Goal: Task Accomplishment & Management: Complete application form

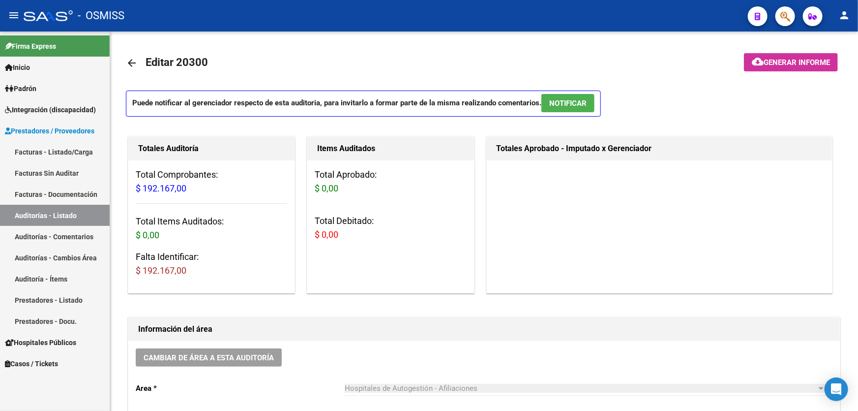
scroll to position [626, 0]
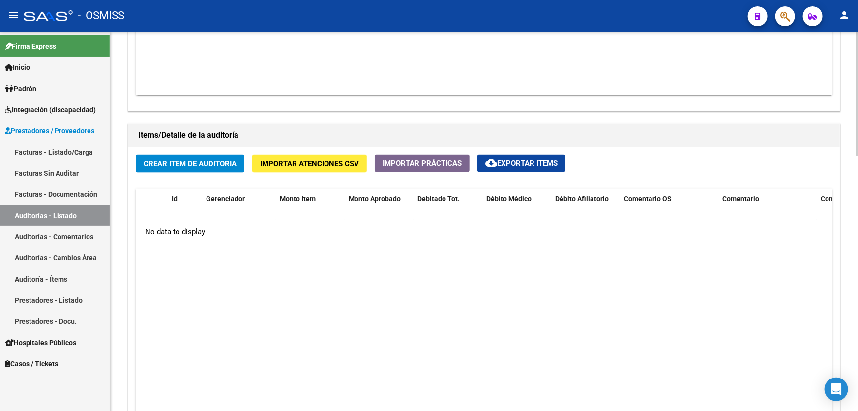
drag, startPoint x: 187, startPoint y: 179, endPoint x: 183, endPoint y: 151, distance: 27.9
click at [186, 173] on div "Crear Item de Auditoria Importar Atenciones CSV Importar Prácticas cloud_downlo…" at bounding box center [484, 319] width 712 height 344
click at [183, 151] on div "Crear Item de Auditoria Importar Atenciones CSV Importar Prácticas cloud_downlo…" at bounding box center [484, 319] width 712 height 344
click at [183, 159] on span "Crear Item de Auditoria" at bounding box center [190, 163] width 93 height 9
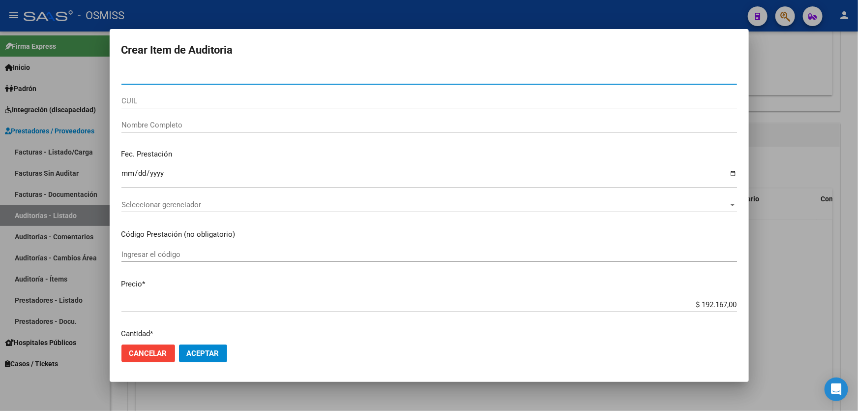
paste input "54758024"
type input "54758024"
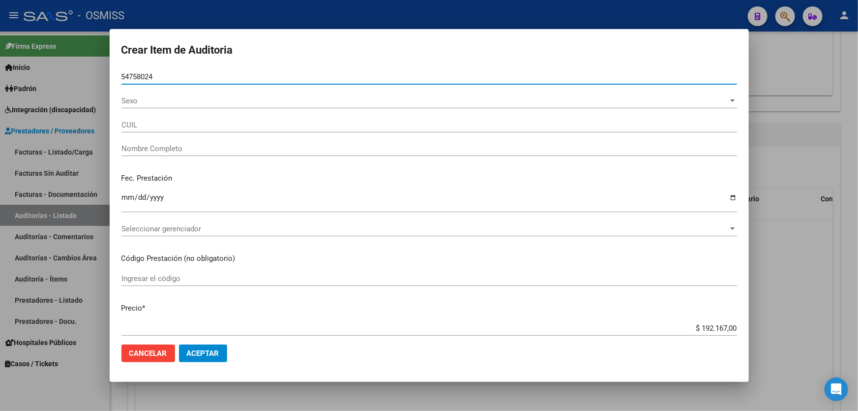
type input "27547580244"
type input "[PERSON_NAME] [PERSON_NAME]"
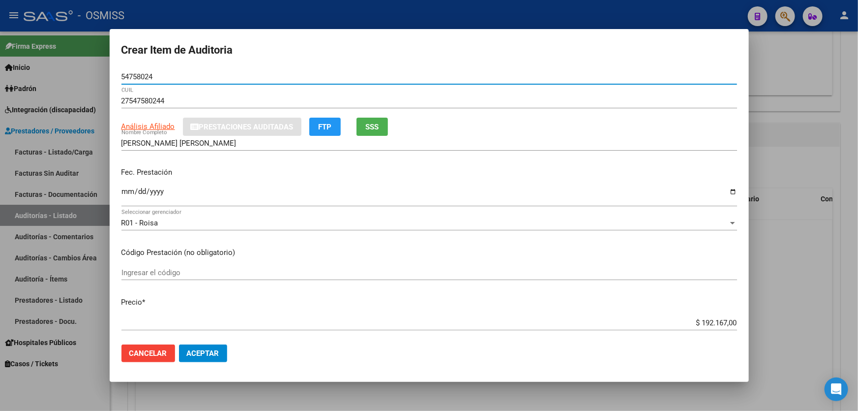
type input "54758024"
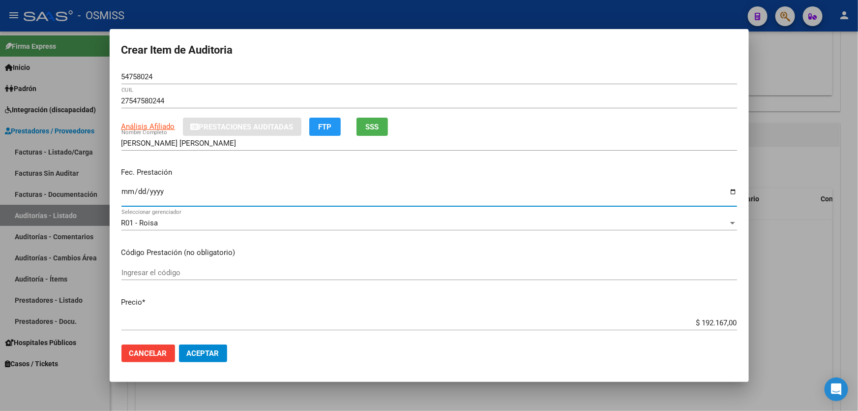
click at [128, 202] on input "Ingresar la fecha" at bounding box center [430, 195] width 616 height 16
type input "[DATE]"
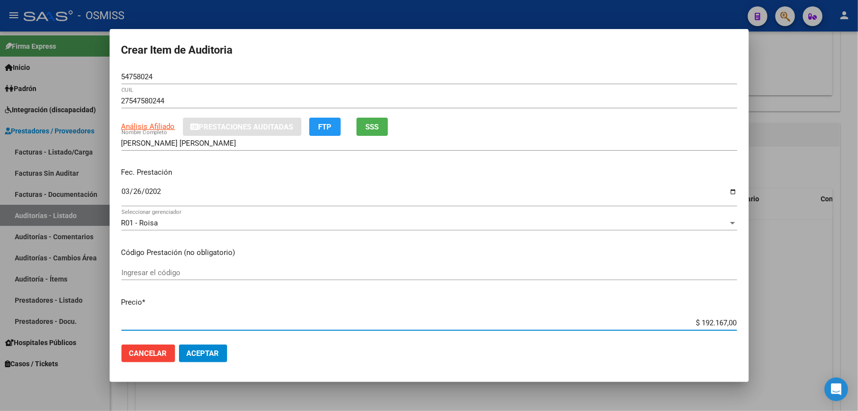
drag, startPoint x: 670, startPoint y: 319, endPoint x: 858, endPoint y: 285, distance: 191.5
click at [858, 285] on div "Crear Item de Auditoria 54758024 Nro Documento 27547580244 CUIL Análisis Afilia…" at bounding box center [429, 205] width 858 height 411
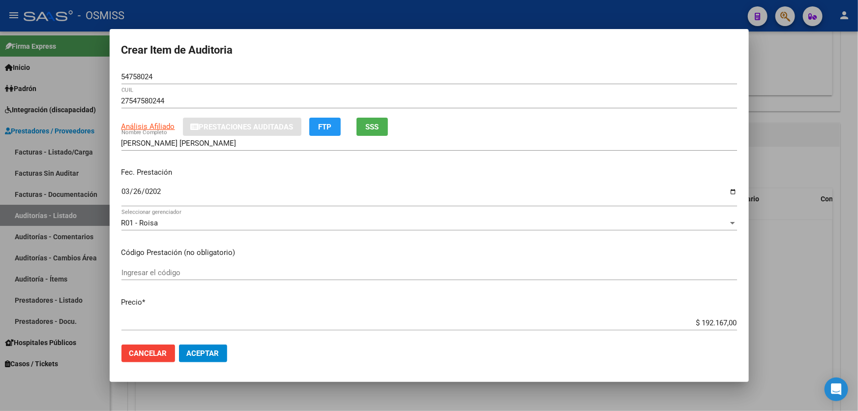
click at [656, 305] on p "Precio *" at bounding box center [430, 302] width 616 height 11
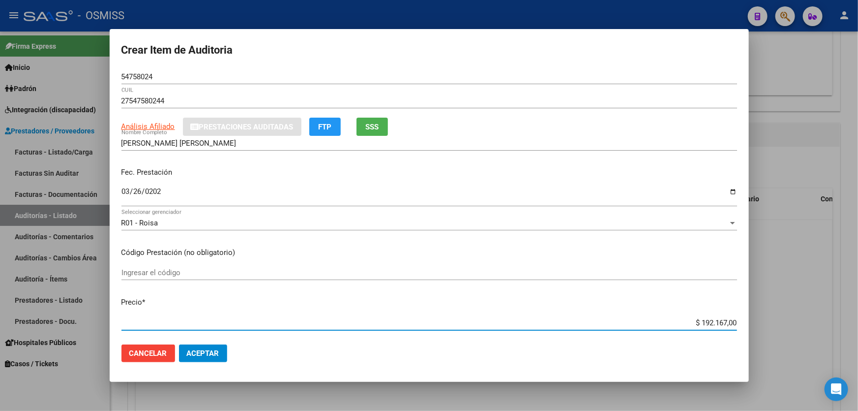
drag, startPoint x: 666, startPoint y: 322, endPoint x: 858, endPoint y: 245, distance: 207.1
click at [858, 263] on div "Crear Item de Auditoria 54758024 Nro Documento 27547580244 CUIL Análisis Afilia…" at bounding box center [429, 205] width 858 height 411
type input "$ 0,01"
type input "$ 0,14"
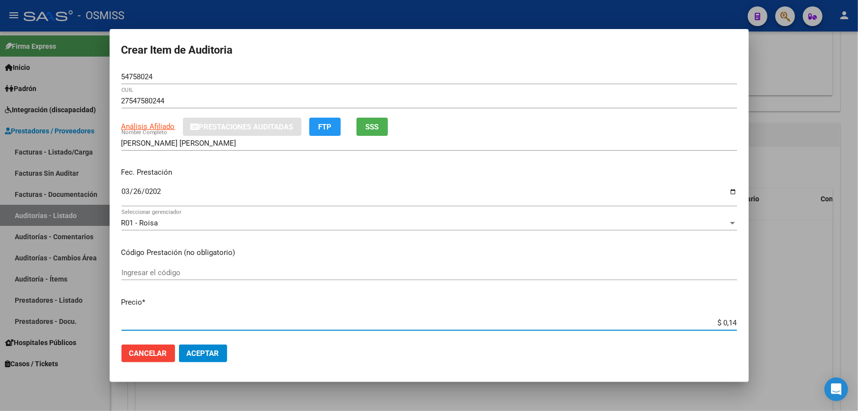
type input "$ 0,14"
type input "$ 1,43"
type input "$ 14,37"
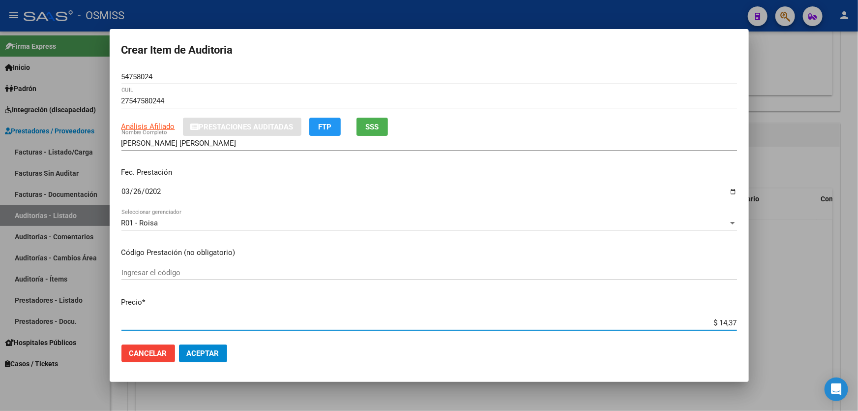
type input "$ 143,74"
type input "$ 1.437,40"
type input "$ 14.374,00"
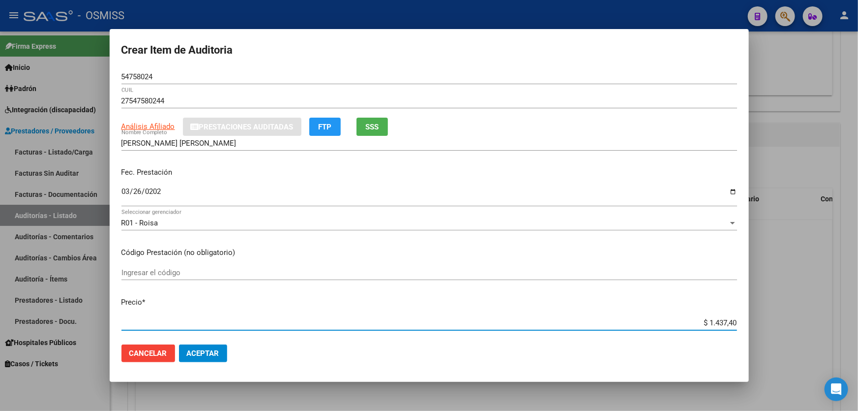
type input "$ 14.374,00"
click at [209, 357] on span "Aceptar" at bounding box center [203, 353] width 32 height 9
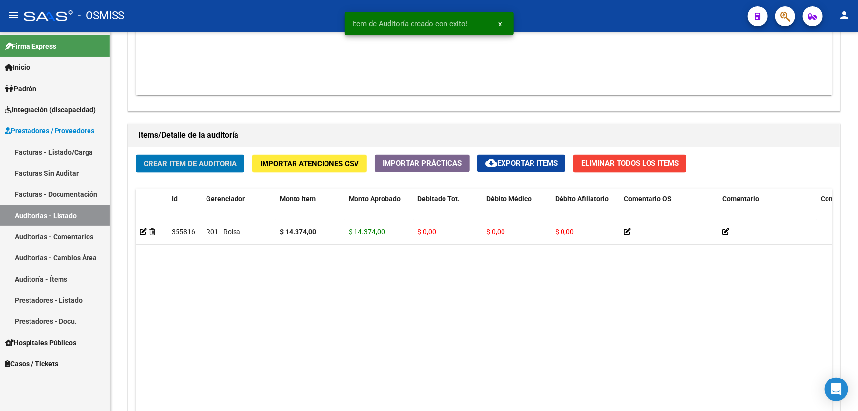
scroll to position [626, 0]
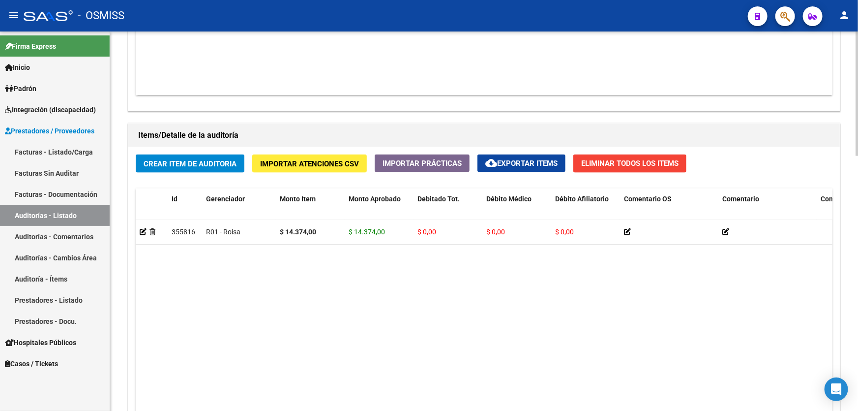
click at [291, 266] on datatable-body "355816 R01 - [PERSON_NAME] $ 14.374,00 $ 14.374,00 $ 0,00 $ 0,00 $ 0,00 2754758…" at bounding box center [484, 336] width 697 height 232
click at [187, 166] on span "Crear Item de Auditoria" at bounding box center [190, 163] width 93 height 9
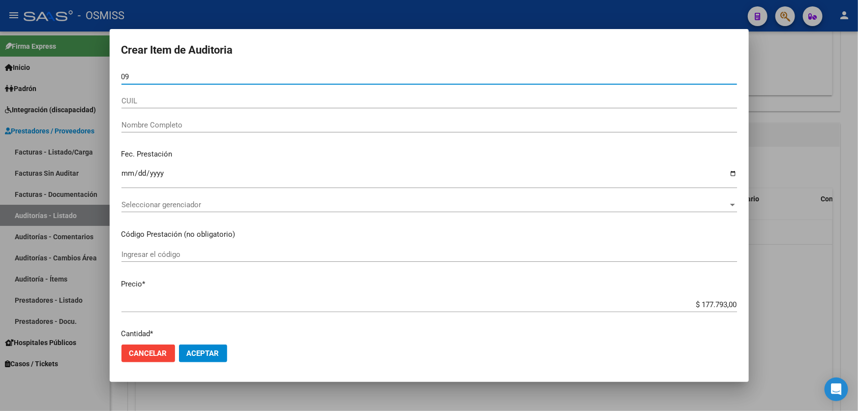
drag, startPoint x: 128, startPoint y: 79, endPoint x: 117, endPoint y: 80, distance: 10.9
click at [118, 80] on mat-dialog-content "09 Nro Documento CUIL Nombre Completo Fec. Prestación Ingresar la fecha Selecci…" at bounding box center [430, 202] width 640 height 267
type input "59628538"
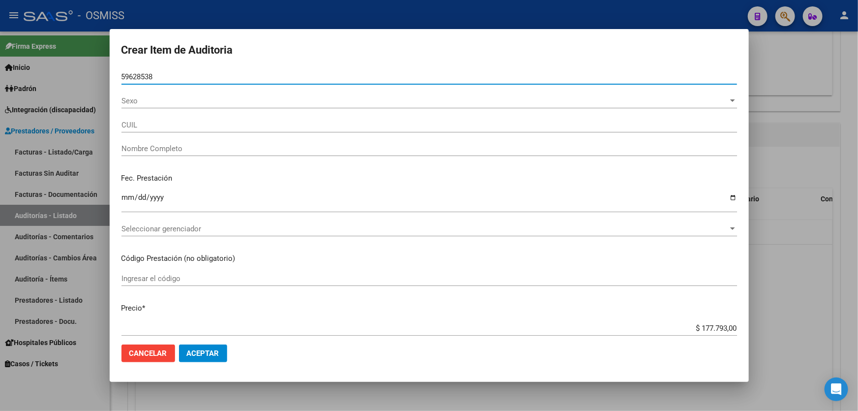
type input "[PERSON_NAME] [PERSON_NAME]"
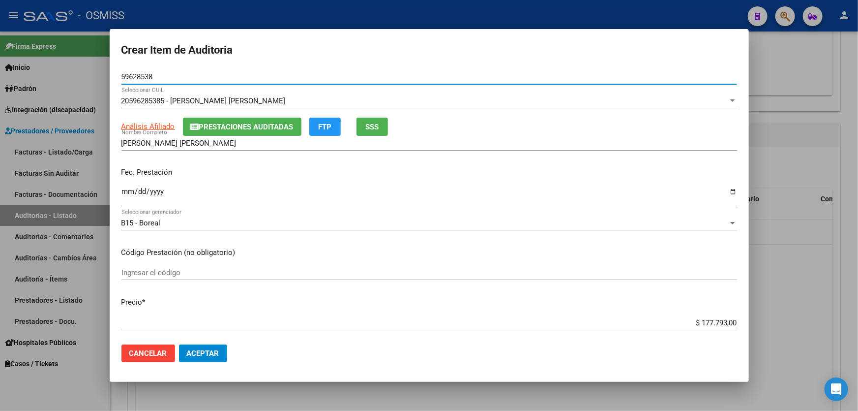
type input "59628538"
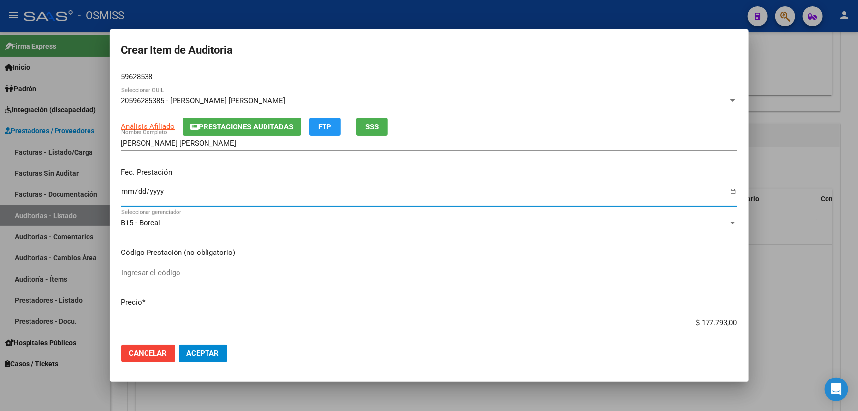
click at [128, 191] on input "Ingresar la fecha" at bounding box center [430, 195] width 616 height 16
type input "[DATE]"
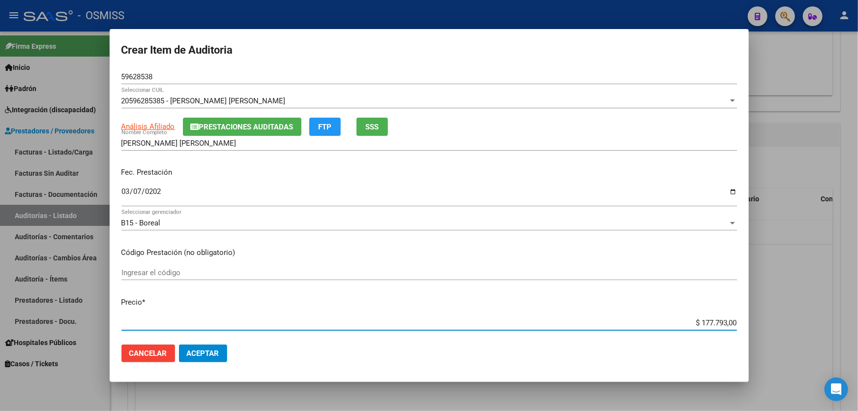
drag, startPoint x: 649, startPoint y: 321, endPoint x: 858, endPoint y: 315, distance: 209.2
click at [858, 298] on div "Crear Item de Auditoria 59628538 Nro Documento 20596285385 - [PERSON_NAME] [PER…" at bounding box center [429, 205] width 858 height 411
type input "$ 0,06"
type input "$ 0,60"
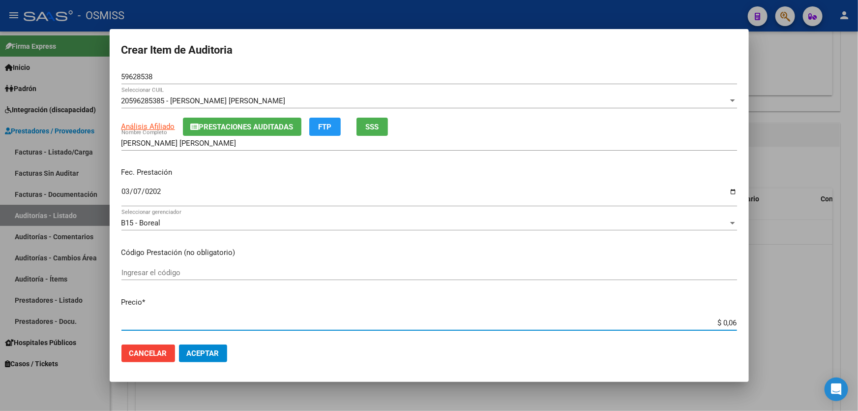
type input "$ 0,60"
type input "$ 6,00"
type input "$ 60,00"
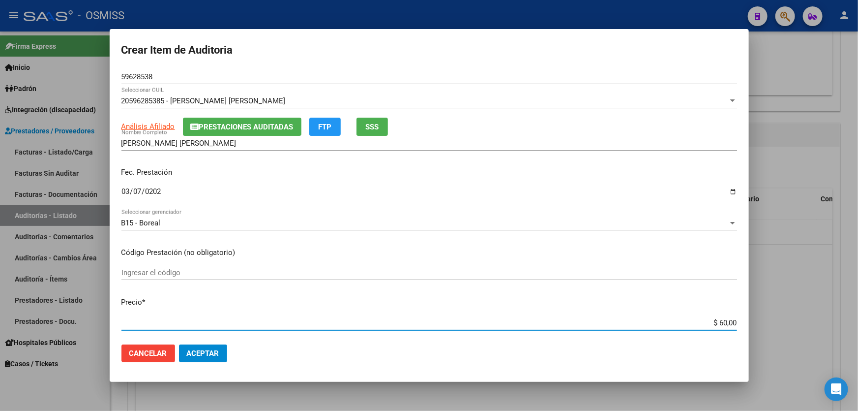
type input "$ 600,00"
type input "$ 6.000,00"
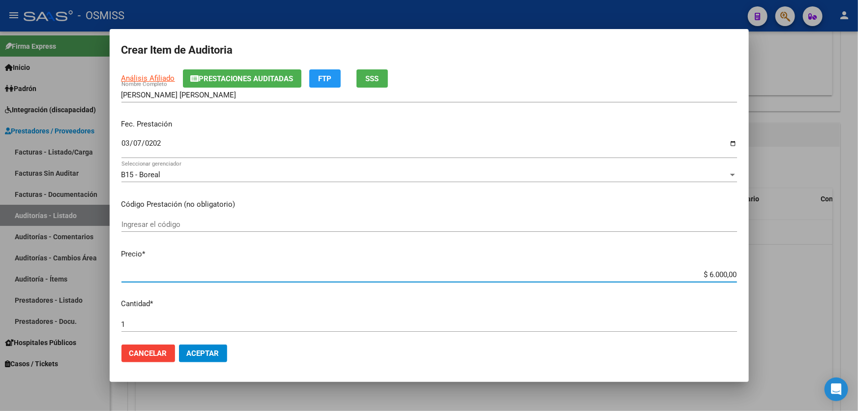
scroll to position [89, 0]
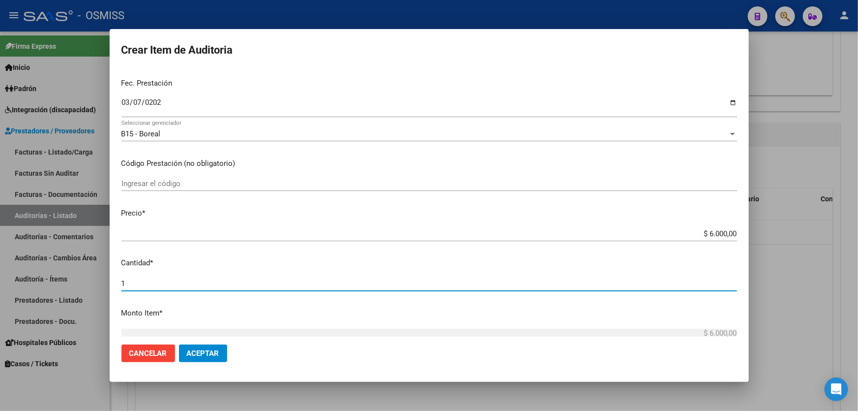
drag, startPoint x: 143, startPoint y: 280, endPoint x: 96, endPoint y: 287, distance: 47.2
click at [99, 286] on div "Crear Item de Auditoria 59628538 Nro Documento 20596285385 - [PERSON_NAME] [PER…" at bounding box center [429, 205] width 858 height 411
type input "2"
type input "$ 12.000,00"
type input "2"
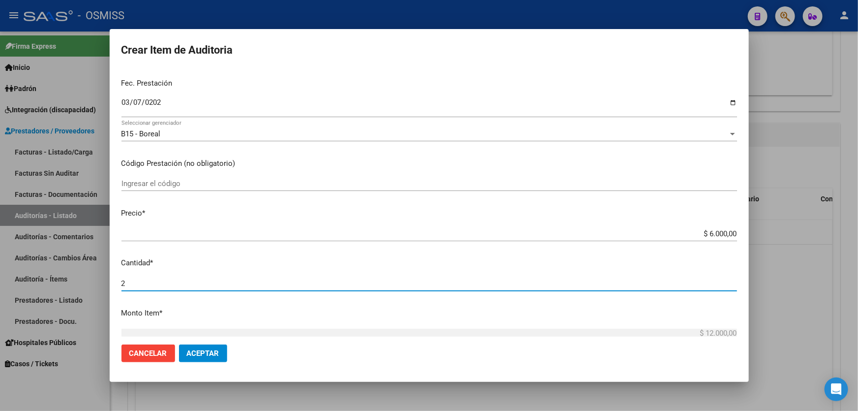
drag, startPoint x: 207, startPoint y: 358, endPoint x: 233, endPoint y: 374, distance: 30.3
click at [208, 358] on button "Aceptar" at bounding box center [203, 353] width 48 height 18
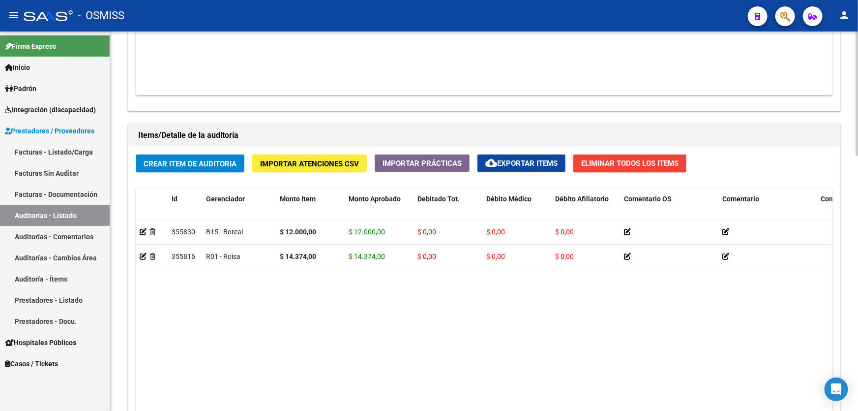
click at [409, 360] on datatable-body "355830 B15 - Boreal $ 12.000,00 $ 12.000,00 $ 0,00 $ 0,00 $ 0,00 20596285385 59…" at bounding box center [484, 336] width 697 height 232
drag, startPoint x: 237, startPoint y: 318, endPoint x: 210, endPoint y: 17, distance: 301.9
click at [239, 311] on datatable-body "355830 B15 - Boreal $ 12.000,00 $ 12.000,00 $ 0,00 $ 0,00 $ 0,00 20596285385 59…" at bounding box center [484, 336] width 697 height 232
click at [194, 167] on button "Crear Item de Auditoria" at bounding box center [190, 163] width 109 height 18
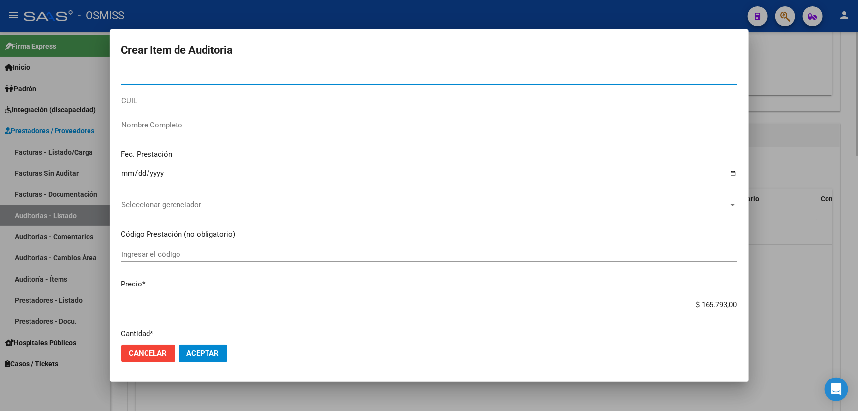
paste input "59468059"
type input "59468059"
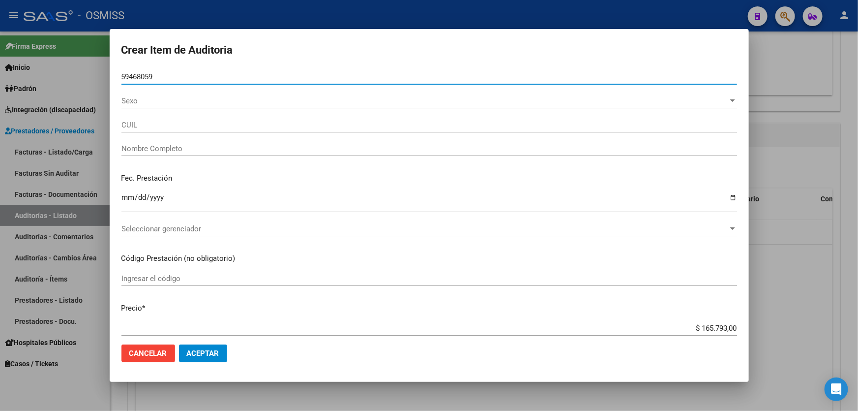
type input "27594680591"
type input "[PERSON_NAME]"
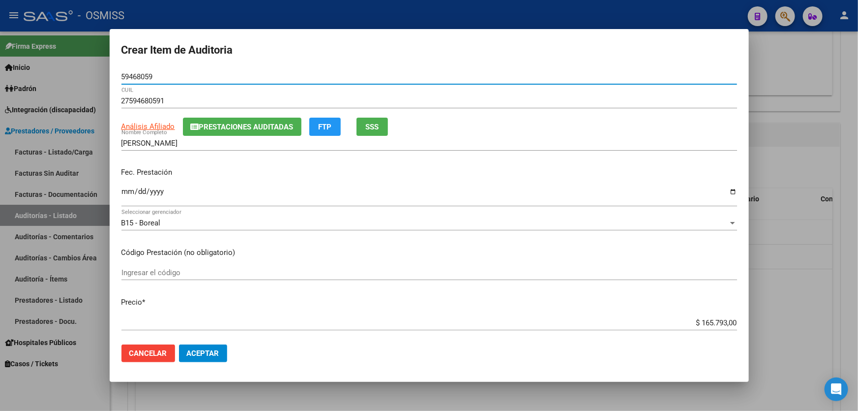
type input "59468059"
click at [128, 192] on input "Ingresar la fecha" at bounding box center [430, 195] width 616 height 16
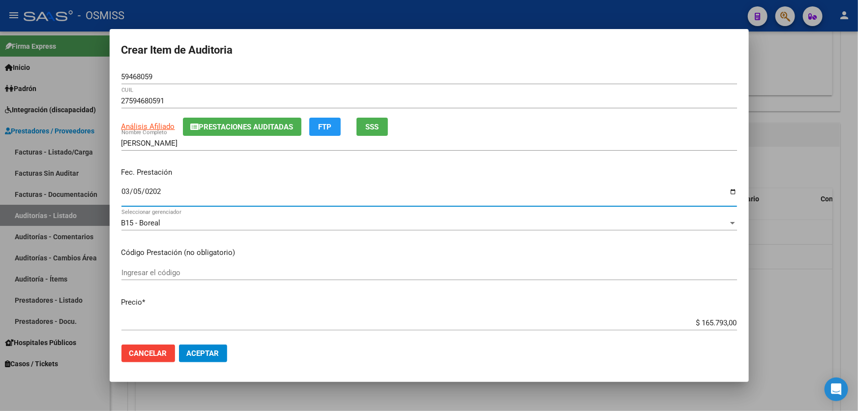
type input "[DATE]"
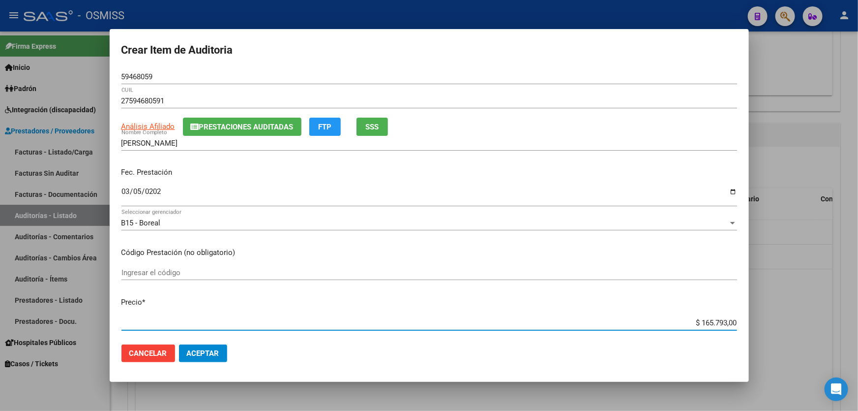
drag, startPoint x: 679, startPoint y: 325, endPoint x: 858, endPoint y: 378, distance: 186.5
click at [858, 321] on div "Crear Item de Auditoria 59468059 Nro Documento 27594680591 CUIL Análisis Afilia…" at bounding box center [429, 205] width 858 height 411
type input "$ 0,06"
type input "$ 0,60"
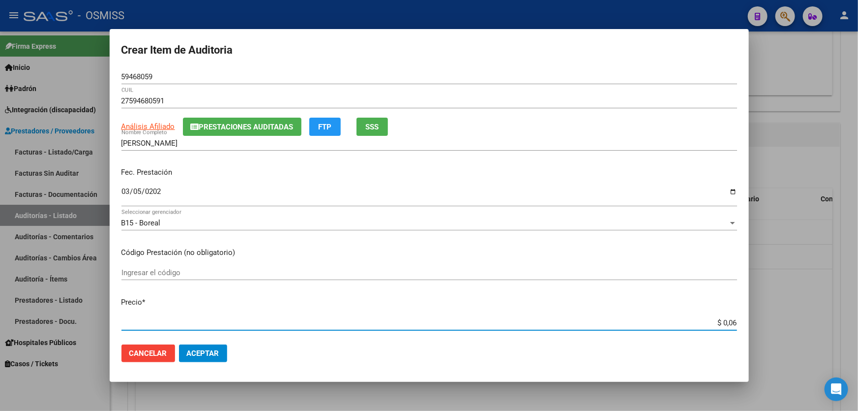
type input "$ 0,60"
type input "$ 6,00"
type input "$ 60,00"
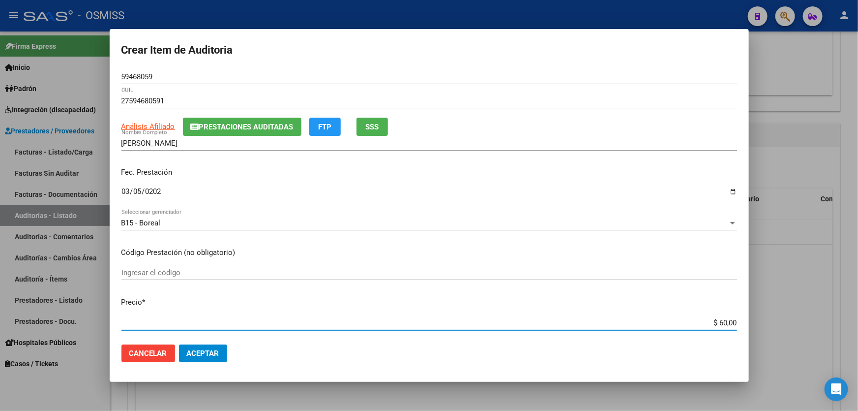
type input "$ 600,00"
type input "$ 6.000,00"
click at [207, 354] on span "Aceptar" at bounding box center [203, 353] width 32 height 9
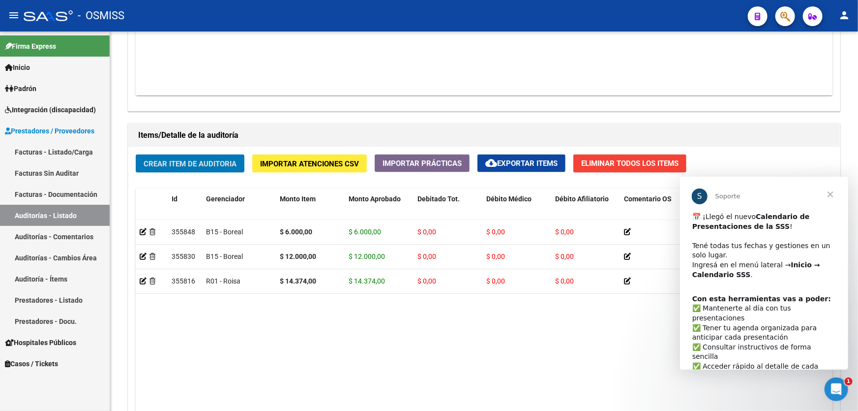
scroll to position [0, 0]
click at [830, 194] on span "Cerrar" at bounding box center [830, 193] width 35 height 35
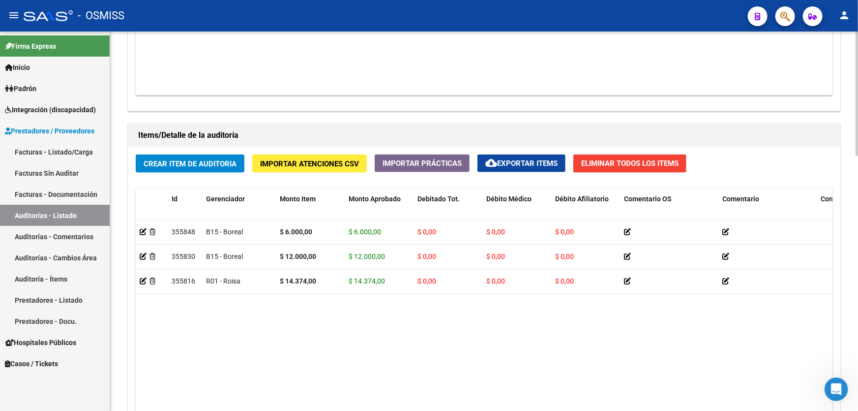
click at [180, 150] on div "Crear Item de Auditoria Importar Atenciones CSV Importar Prácticas cloud_downlo…" at bounding box center [484, 319] width 712 height 344
click at [183, 159] on span "Crear Item de Auditoria" at bounding box center [190, 163] width 93 height 9
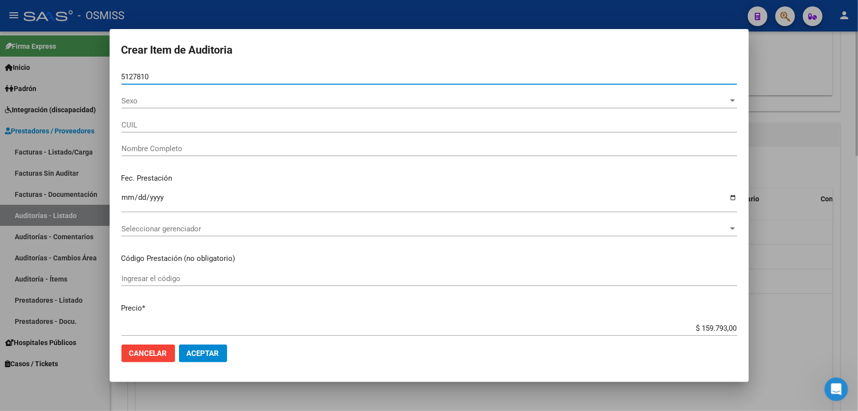
type input "51278109"
type input "20512781099"
type input "[PERSON_NAME] [PERSON_NAME]"
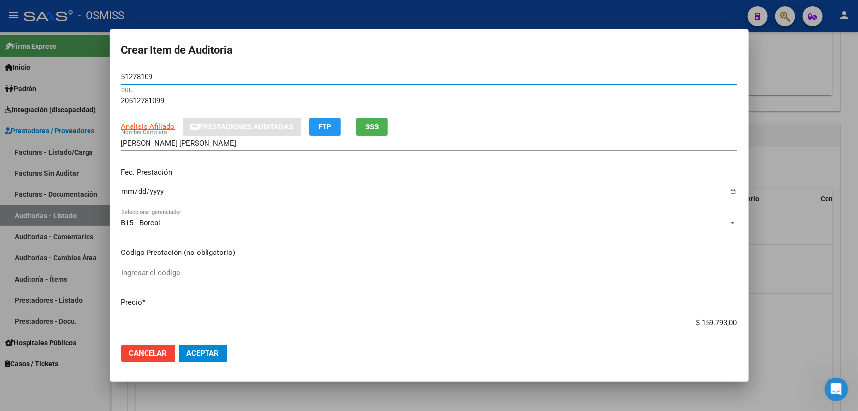
type input "51278109"
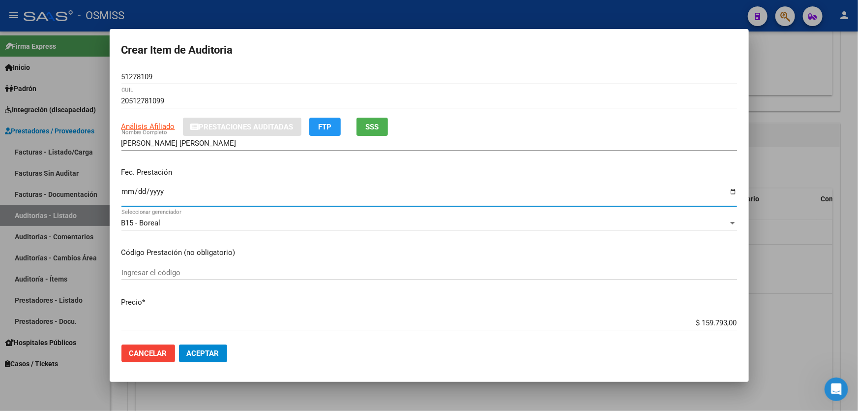
click at [129, 201] on input "Ingresar la fecha" at bounding box center [430, 195] width 616 height 16
type input "[DATE]"
drag, startPoint x: 643, startPoint y: 323, endPoint x: 858, endPoint y: 286, distance: 218.2
click at [858, 287] on div "Crear Item de Auditoria 51278109 Nro Documento 20512781099 CUIL Análisis Afilia…" at bounding box center [429, 205] width 858 height 411
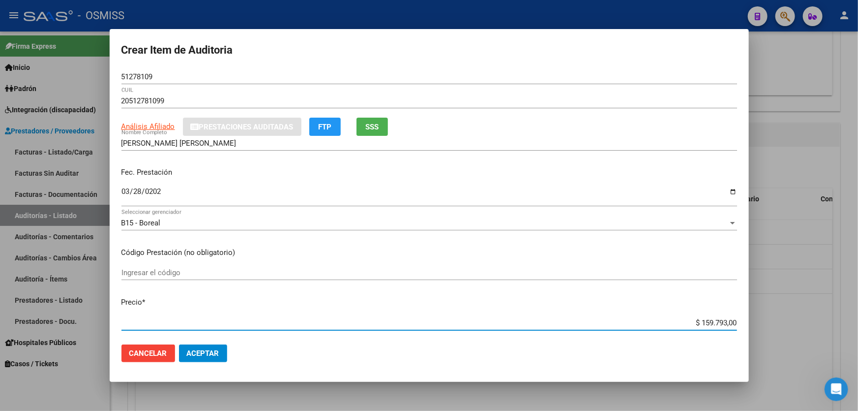
type input "$ 0,06"
type input "$ 0,60"
type input "$ 6,00"
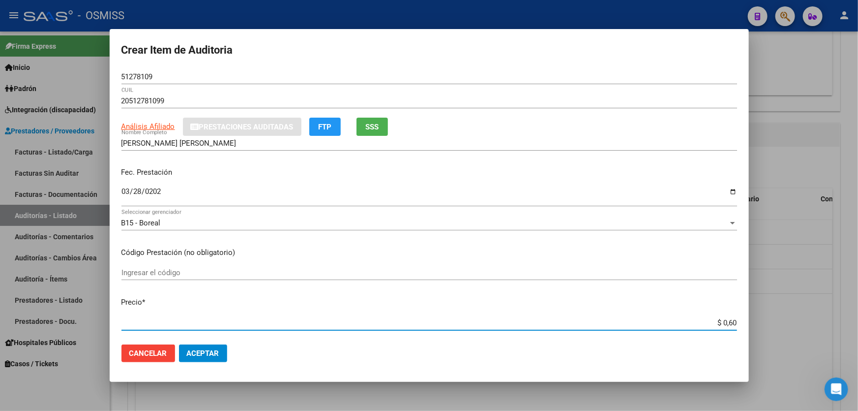
type input "$ 6,00"
type input "$ 60,00"
type input "$ 600,00"
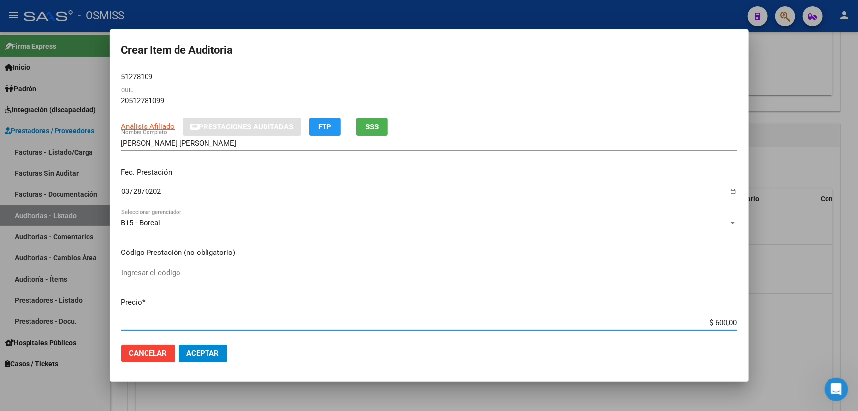
type input "$ 6.000,00"
click at [215, 353] on span "Aceptar" at bounding box center [203, 353] width 32 height 9
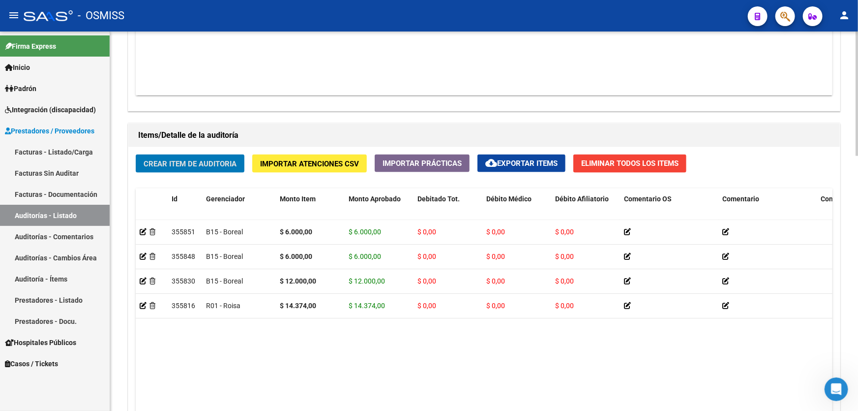
click at [255, 362] on datatable-body "355851 B15 - Boreal $ 6.000,00 $ 6.000,00 $ 0,00 $ 0,00 $ 0,00 20512781099 5127…" at bounding box center [484, 336] width 697 height 232
click at [210, 171] on div "Crear Item de Auditoria Importar Atenciones CSV Importar Prácticas cloud_downlo…" at bounding box center [484, 319] width 712 height 344
click at [210, 161] on span "Crear Item de Auditoria" at bounding box center [190, 163] width 93 height 9
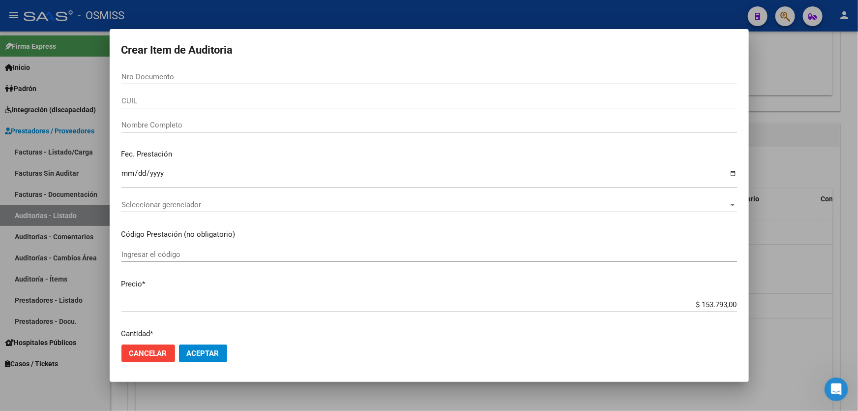
click at [772, 374] on div at bounding box center [429, 205] width 858 height 411
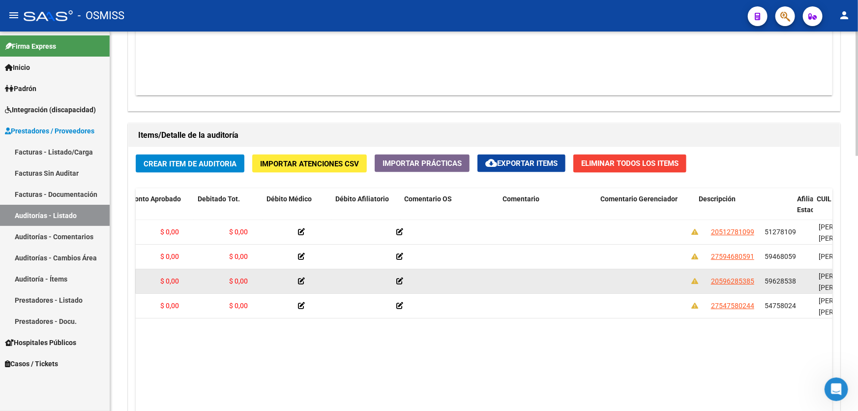
drag, startPoint x: 378, startPoint y: 272, endPoint x: 408, endPoint y: 269, distance: 30.7
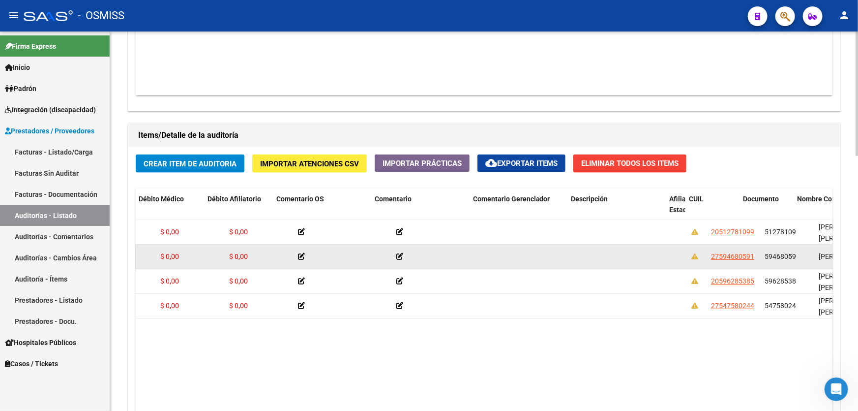
scroll to position [0, 348]
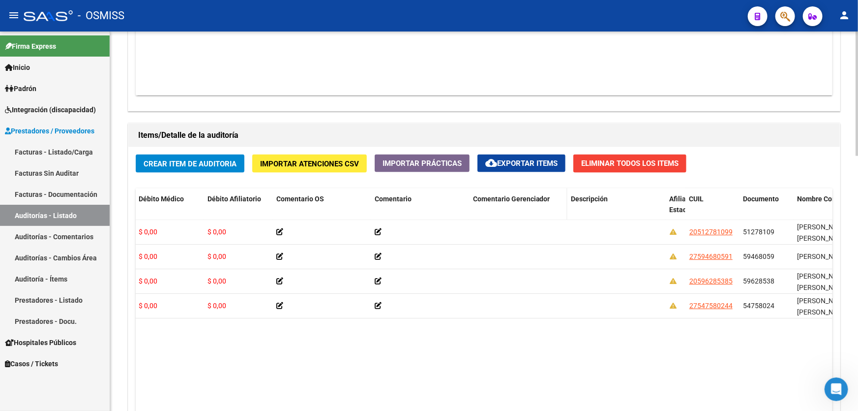
drag, startPoint x: 819, startPoint y: 197, endPoint x: 484, endPoint y: 199, distance: 335.5
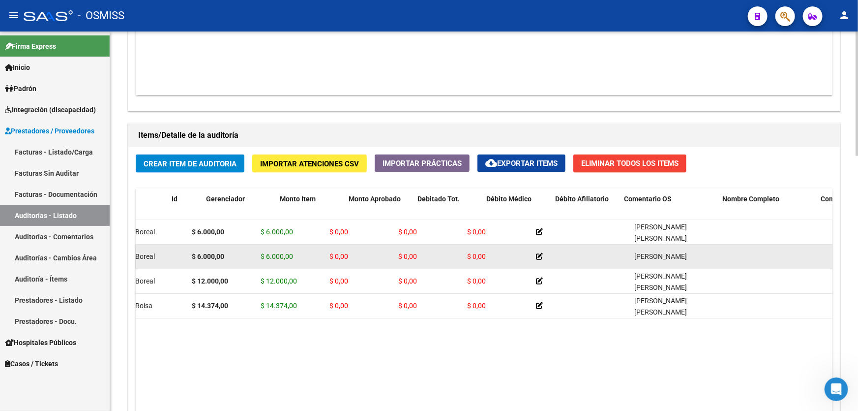
scroll to position [0, 0]
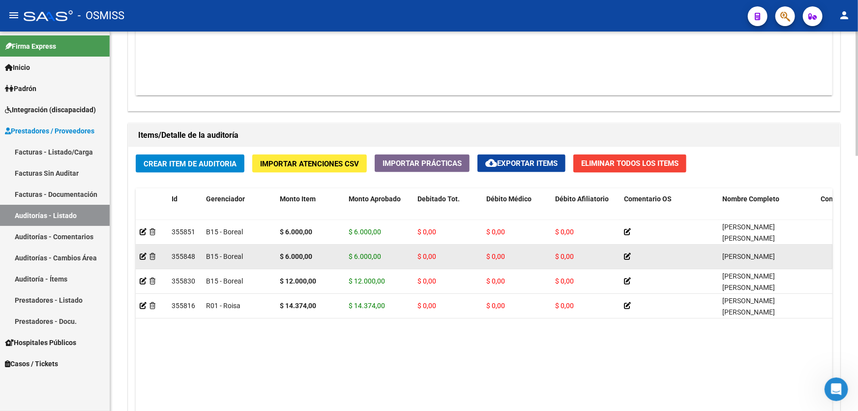
drag, startPoint x: 241, startPoint y: 274, endPoint x: 140, endPoint y: 266, distance: 101.1
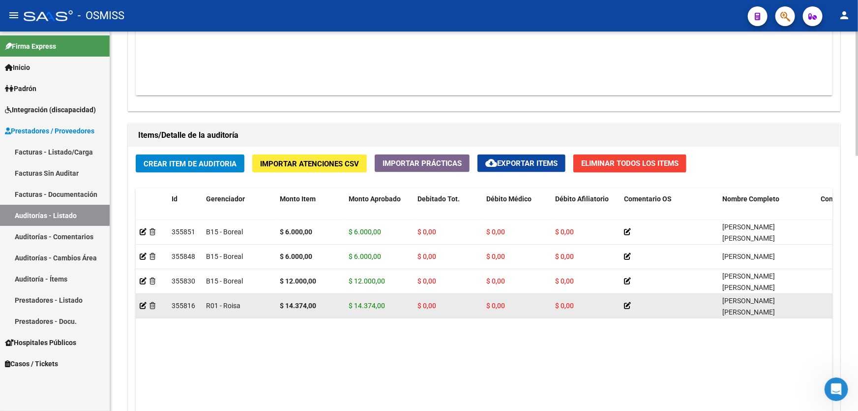
drag, startPoint x: 373, startPoint y: 355, endPoint x: 356, endPoint y: 308, distance: 50.0
click at [373, 355] on datatable-body "355851 B15 - Boreal $ 6.000,00 $ 6.000,00 $ 0,00 $ 0,00 $ 0,00 [PERSON_NAME] [P…" at bounding box center [484, 336] width 697 height 232
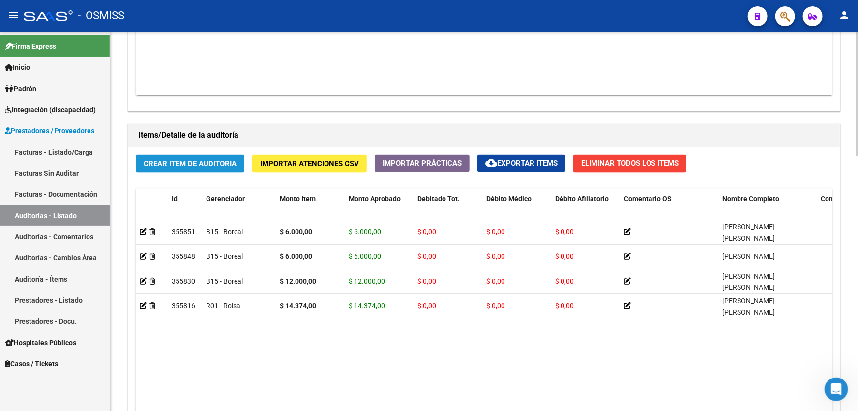
click at [195, 165] on span "Crear Item de Auditoria" at bounding box center [190, 163] width 93 height 9
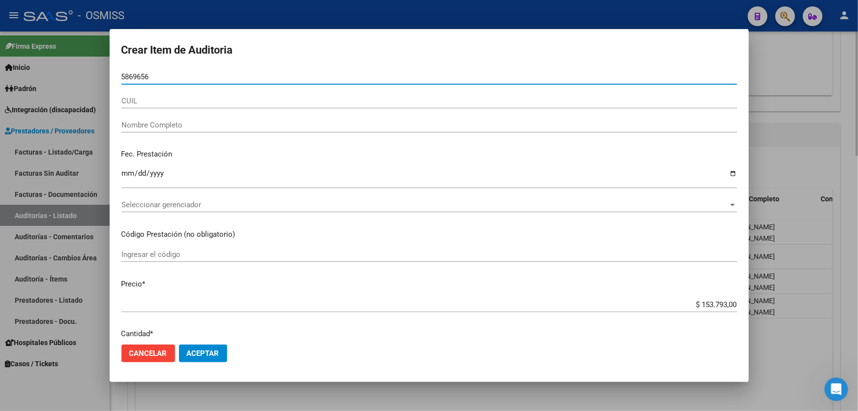
type input "58696566"
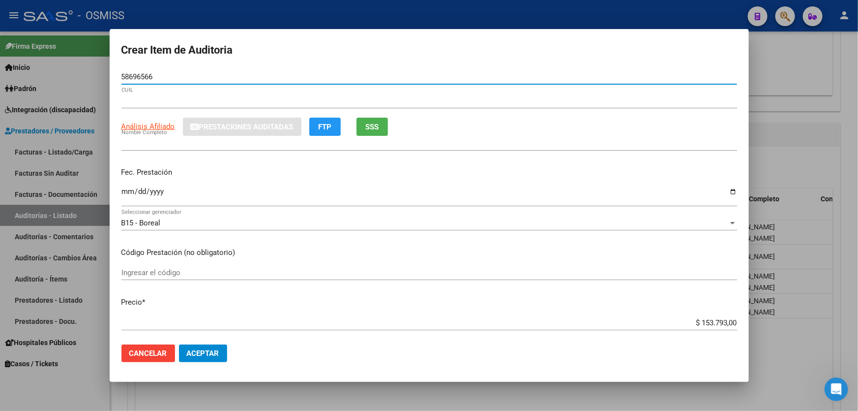
type input "20586965663"
type input "MALAGUE�[PERSON_NAME]"
type input "58696566"
click at [128, 194] on app-form-text-field "Fec. Prestación Ingresar la fecha" at bounding box center [434, 185] width 624 height 36
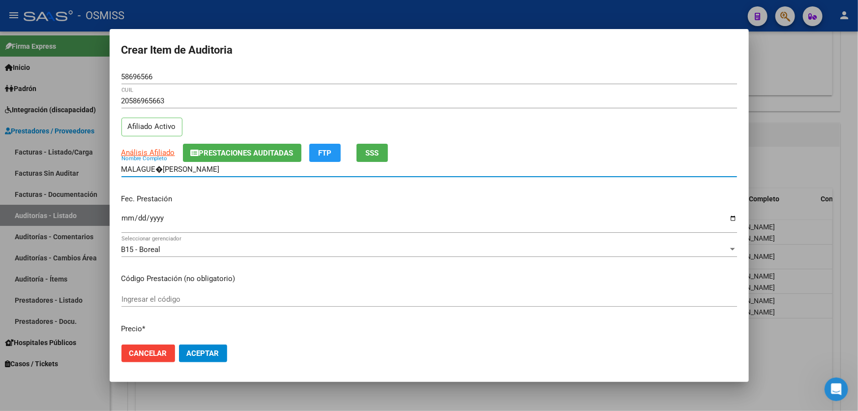
click at [161, 170] on input "MALAGUE�[PERSON_NAME]" at bounding box center [430, 169] width 616 height 9
type input "[PERSON_NAME]"
click at [126, 216] on input "Ingresar la fecha" at bounding box center [430, 222] width 616 height 16
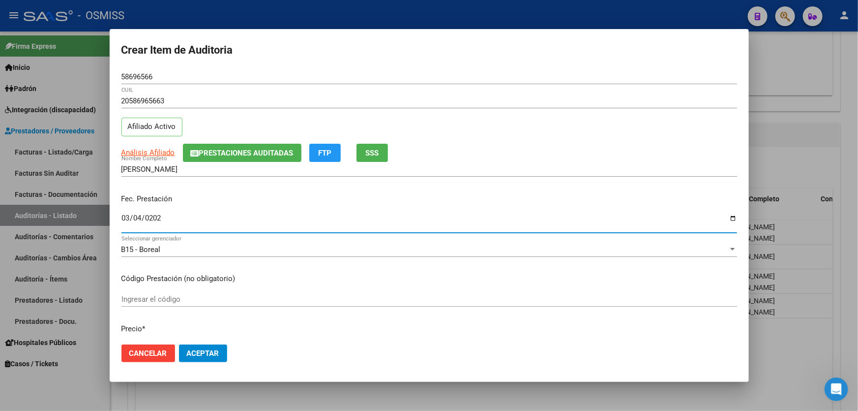
type input "[DATE]"
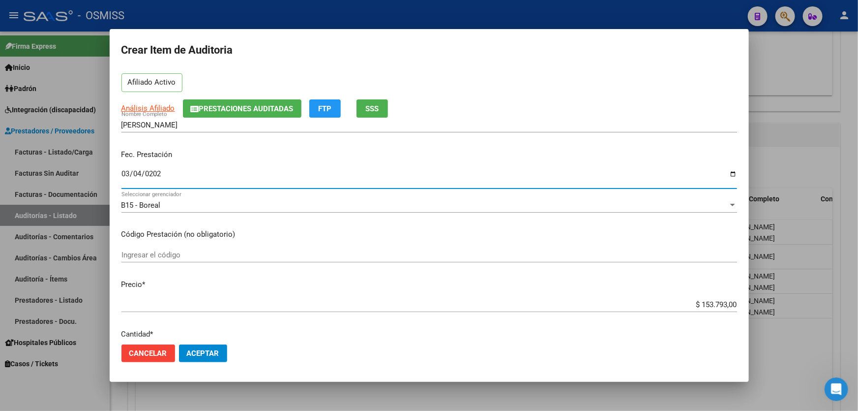
scroll to position [134, 0]
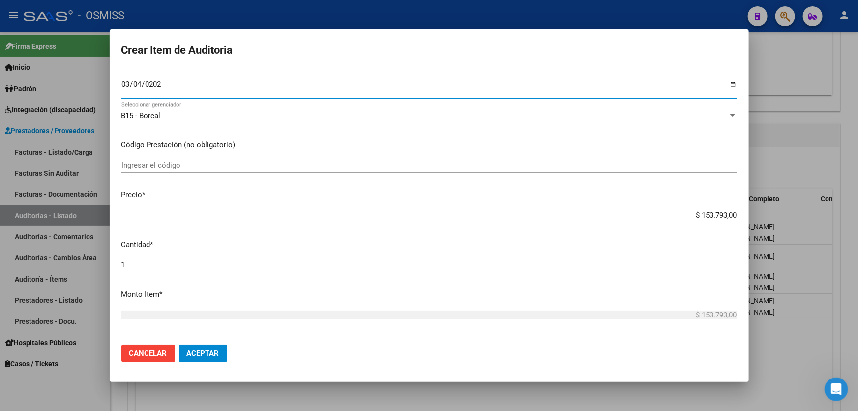
drag, startPoint x: 676, startPoint y: 215, endPoint x: 858, endPoint y: 191, distance: 183.1
click at [854, 192] on div "Crear Item de Auditoria 58696566 Nro Documento 20586965663 CUIL Afiliado Activo…" at bounding box center [429, 205] width 858 height 411
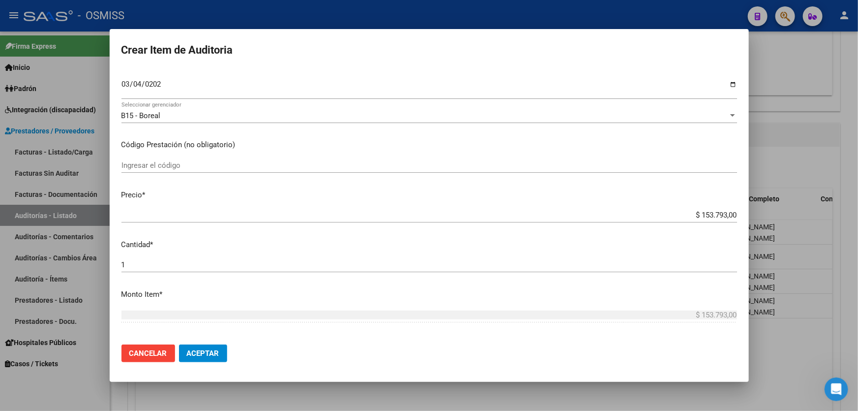
click at [662, 211] on input "$ 153.793,00" at bounding box center [430, 215] width 616 height 9
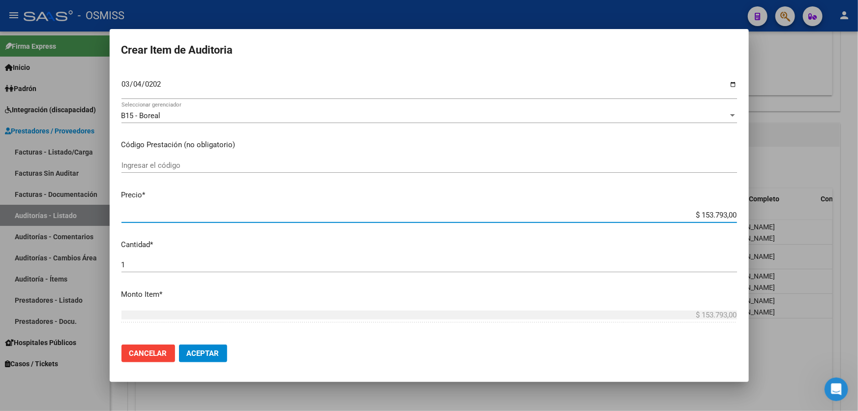
drag, startPoint x: 663, startPoint y: 214, endPoint x: 858, endPoint y: 179, distance: 197.9
click at [858, 179] on div "Crear Item de Auditoria 58696566 Nro Documento 20586965663 CUIL Afiliado Activo…" at bounding box center [429, 205] width 858 height 411
type input "$ 0,07"
type input "$ 0,76"
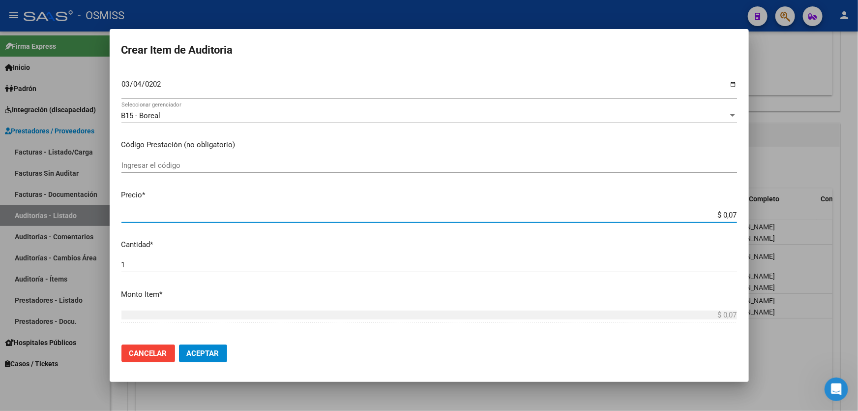
type input "$ 0,76"
type input "$ 7,60"
type input "$ 76,09"
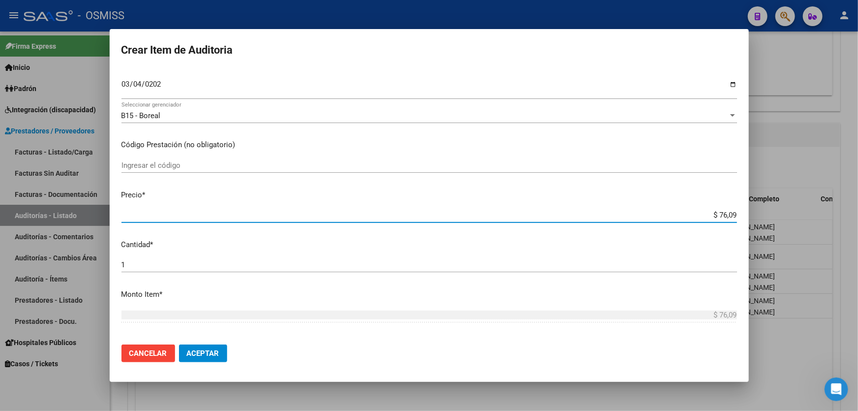
type input "$ 760,90"
type input "$ 7.609,00"
type input "$ 76.090,00"
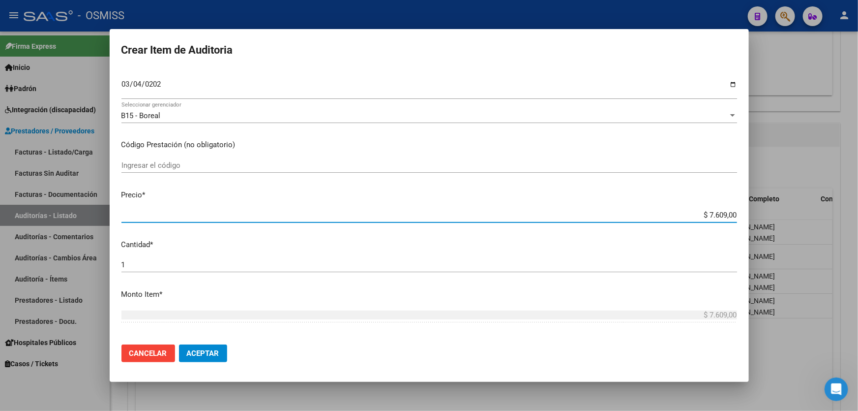
type input "$ 76.090,00"
click at [216, 368] on mat-dialog-actions "Cancelar Aceptar" at bounding box center [430, 353] width 616 height 33
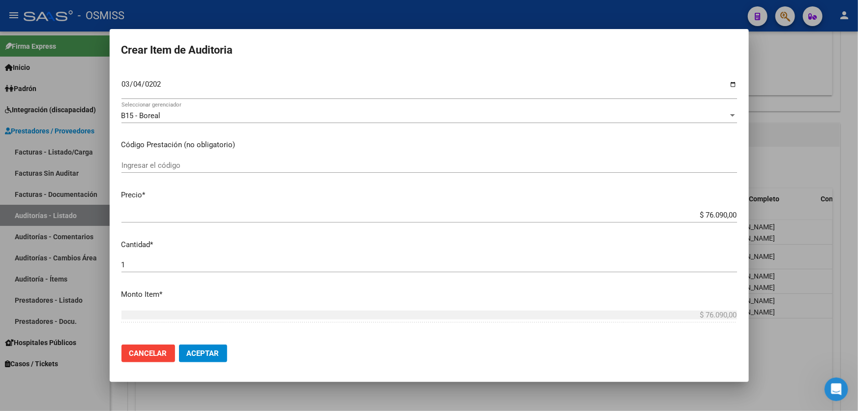
click at [214, 352] on span "Aceptar" at bounding box center [203, 353] width 32 height 9
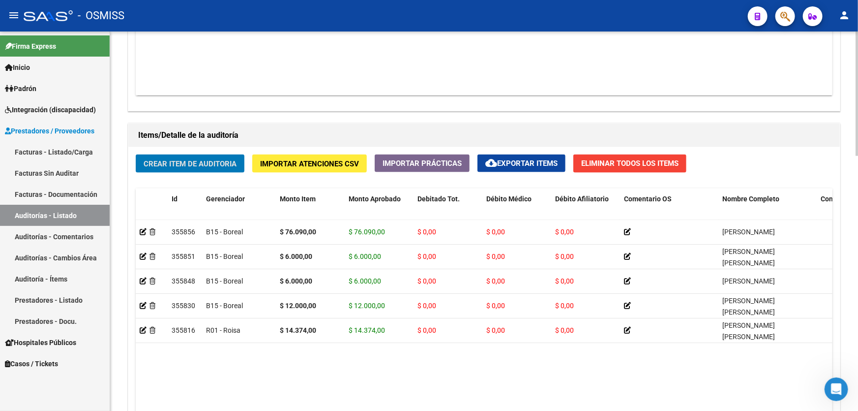
click at [213, 166] on span "Crear Item de Auditoria" at bounding box center [190, 163] width 93 height 9
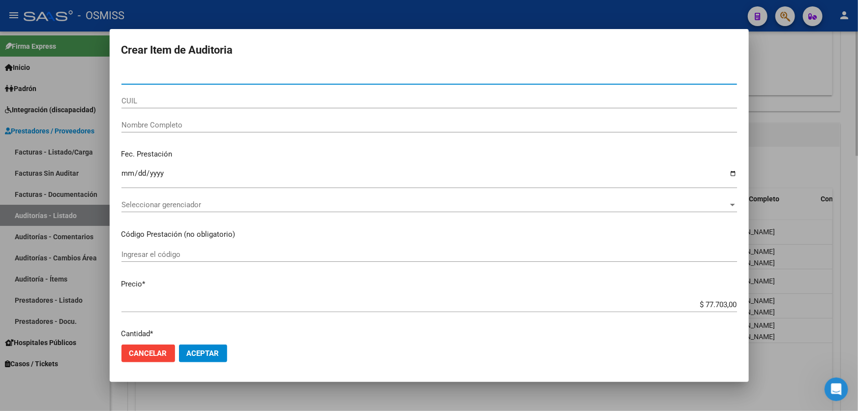
paste input "55522479"
type input "55522479"
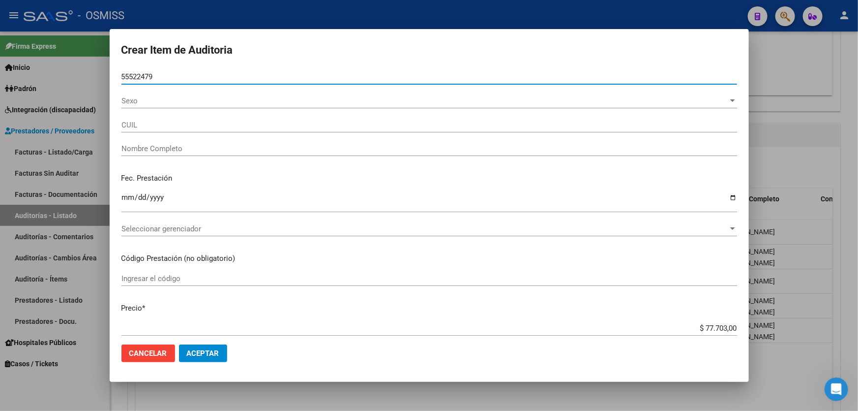
type input "20555224797"
type input "[PERSON_NAME]"
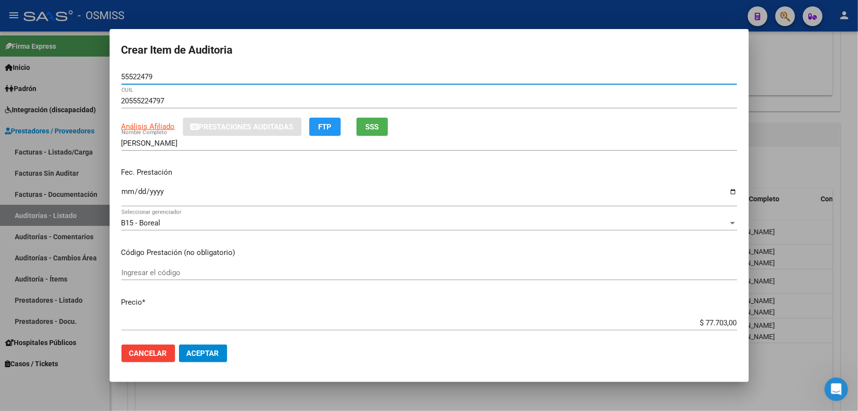
type input "55522479"
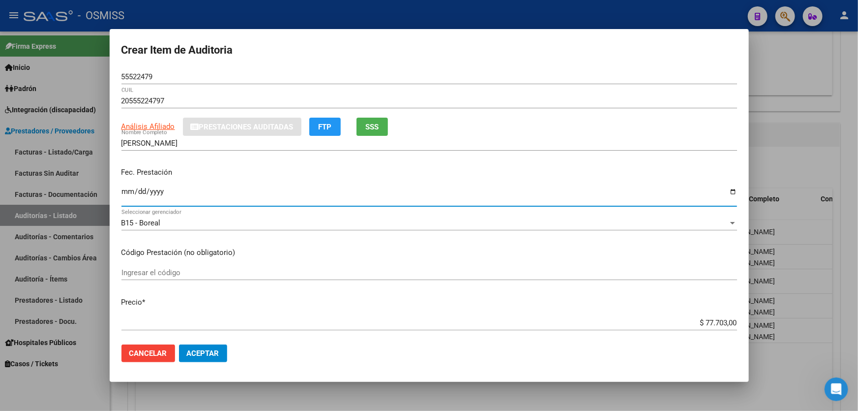
click at [123, 191] on input "Ingresar la fecha" at bounding box center [430, 195] width 616 height 16
type input "[DATE]"
drag, startPoint x: 625, startPoint y: 326, endPoint x: 858, endPoint y: 314, distance: 233.5
click at [858, 318] on div "Crear Item de Auditoria 55522479 Nro Documento 20555224797 CUIL Análisis Afilia…" at bounding box center [429, 205] width 858 height 411
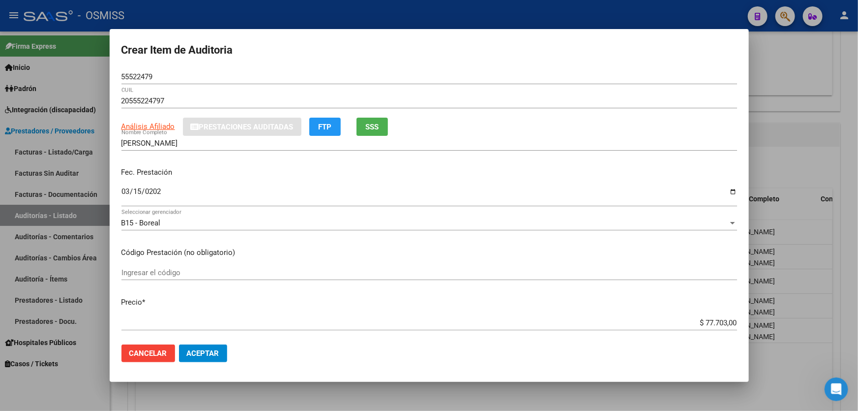
click at [688, 325] on input "$ 77.703,00" at bounding box center [430, 322] width 616 height 9
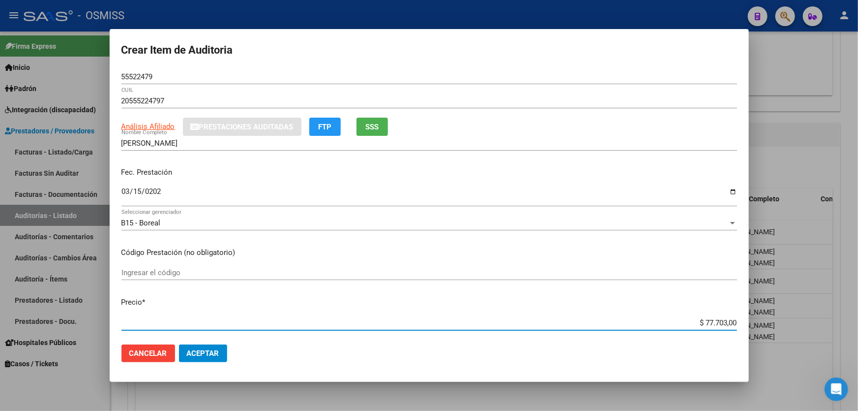
drag, startPoint x: 688, startPoint y: 325, endPoint x: 749, endPoint y: 318, distance: 61.4
click at [749, 318] on div "Crear Item de Auditoria 55522479 Nro Documento 20555224797 CUIL Análisis Afilia…" at bounding box center [429, 205] width 858 height 411
type input "$ 0,02"
type input "$ 0,25"
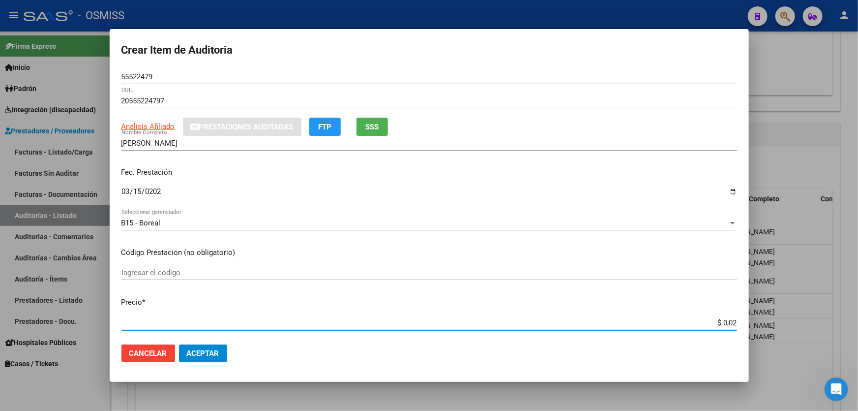
type input "$ 0,25"
type input "$ 2,57"
type input "$ 25,71"
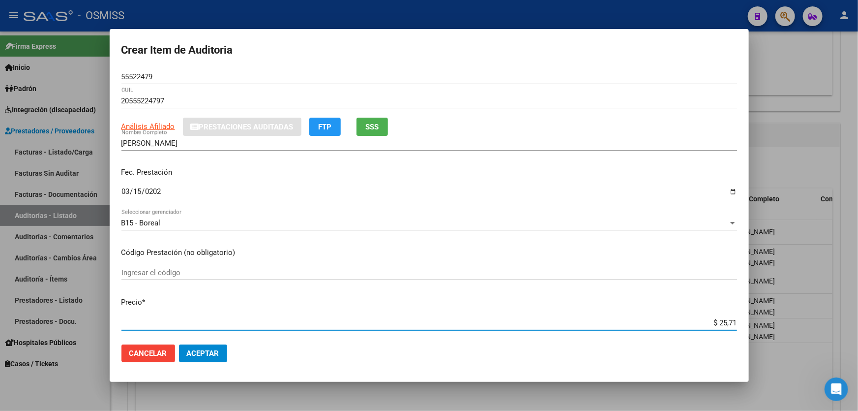
type input "$ 257,11"
type input "$ 2.571,10"
type input "$ 25.711,00"
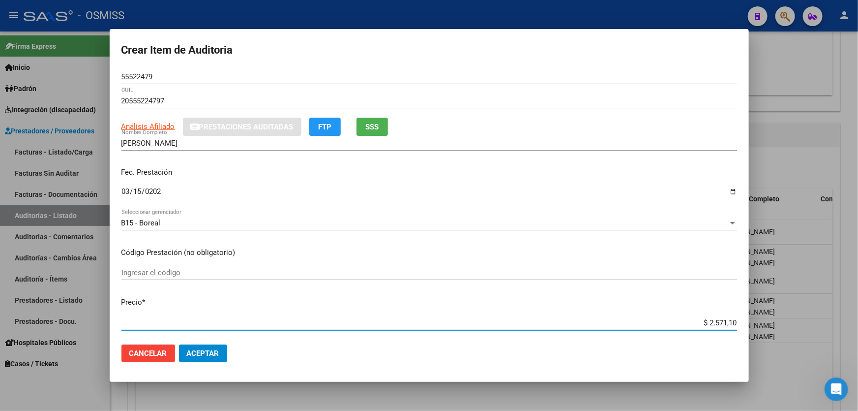
type input "$ 25.711,00"
click at [201, 345] on button "Aceptar" at bounding box center [203, 353] width 48 height 18
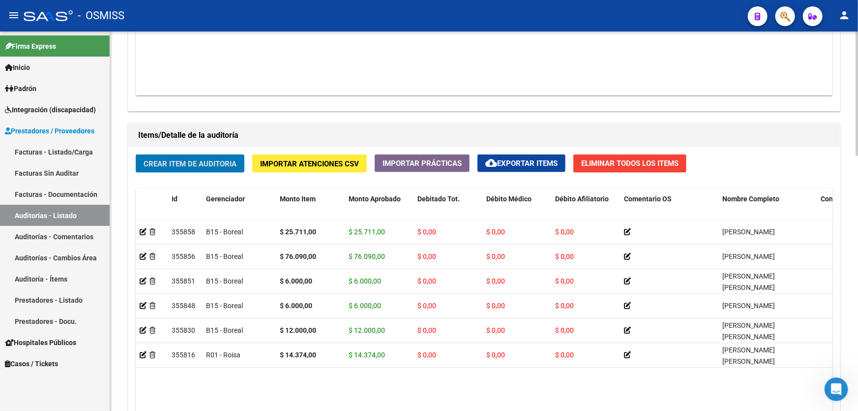
click at [192, 174] on div "Crear Item de Auditoria Importar Atenciones CSV Importar Prácticas cloud_downlo…" at bounding box center [484, 319] width 712 height 344
click at [192, 159] on span "Crear Item de Auditoria" at bounding box center [190, 163] width 93 height 9
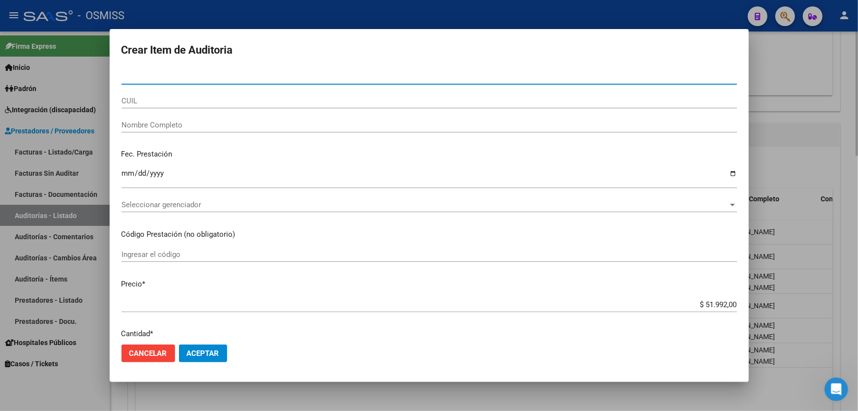
paste input "55005374"
type input "55005374"
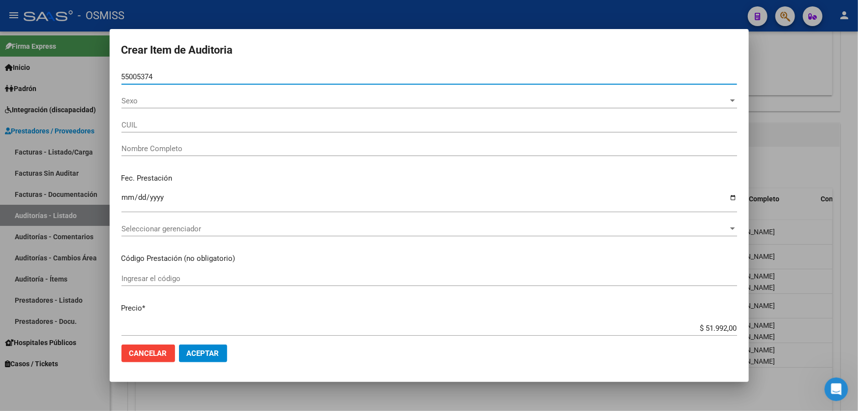
type input "27550053743"
type input "OTA�O [PERSON_NAME]"
type input "55005374"
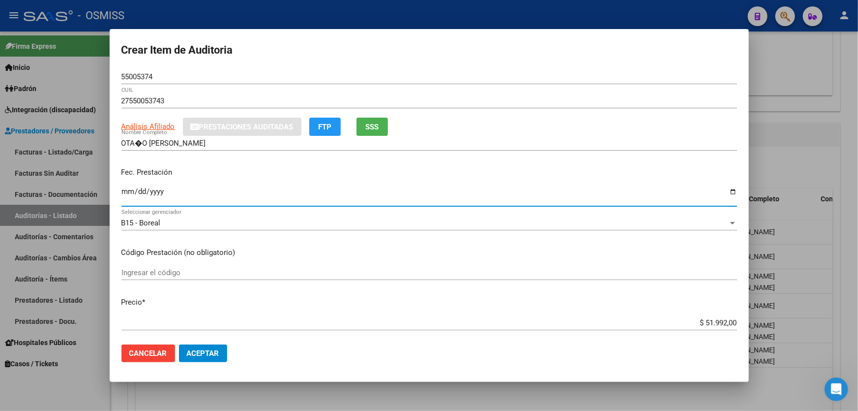
click at [124, 197] on input "Ingresar la fecha" at bounding box center [430, 195] width 616 height 16
click at [142, 143] on input "OTA�O [PERSON_NAME]" at bounding box center [430, 143] width 616 height 9
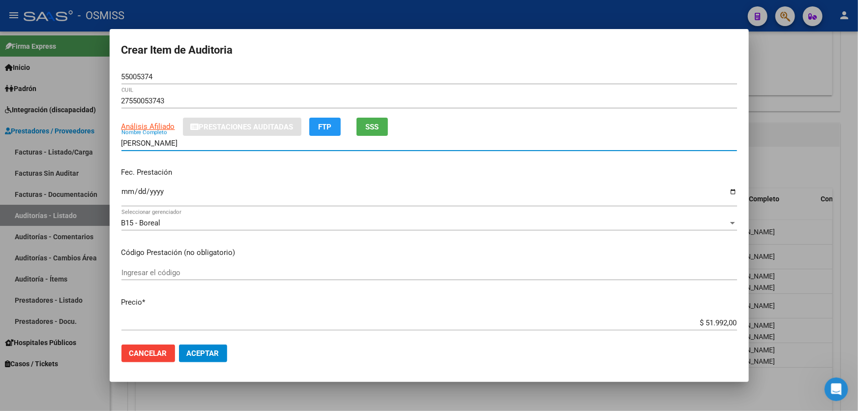
type input "[PERSON_NAME]"
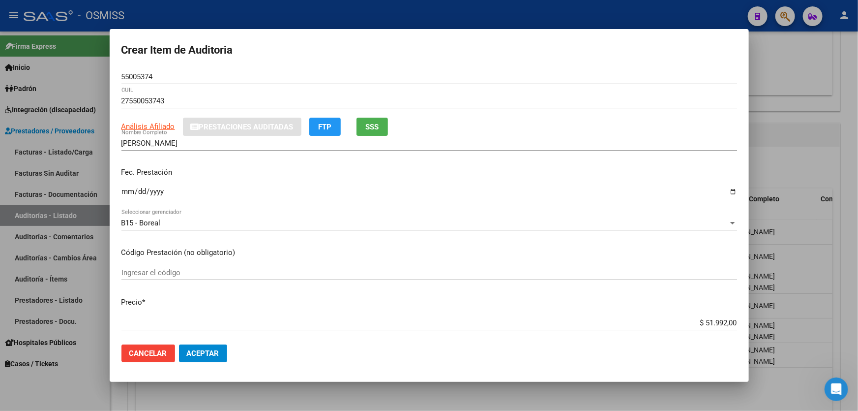
click at [128, 185] on div "Ingresar la fecha" at bounding box center [430, 195] width 616 height 21
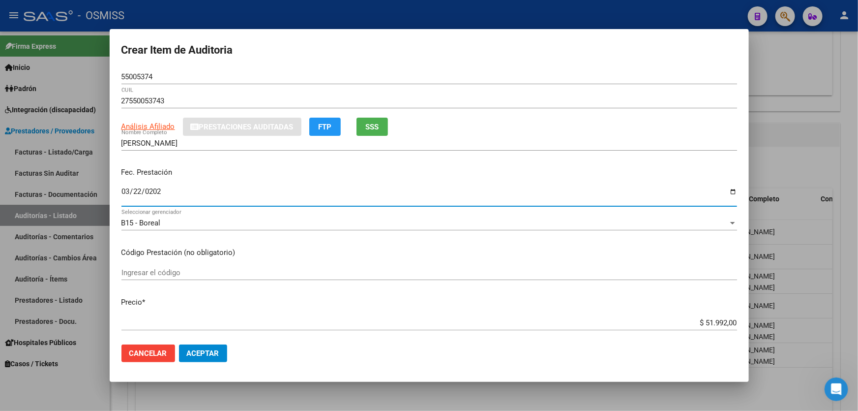
type input "[DATE]"
click at [664, 327] on div "$ 51.992,00 Ingresar el precio" at bounding box center [430, 322] width 616 height 15
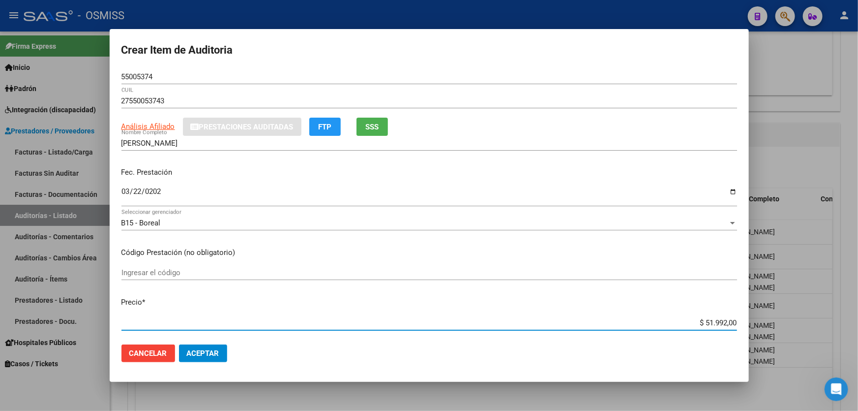
drag, startPoint x: 666, startPoint y: 323, endPoint x: 858, endPoint y: 276, distance: 198.2
click at [858, 290] on div "Crear Item de Auditoria 55005374 Nro Documento 27550053743 CUIL Análisis Afilia…" at bounding box center [429, 205] width 858 height 411
type input "$ 0,05"
type input "$ 0,06"
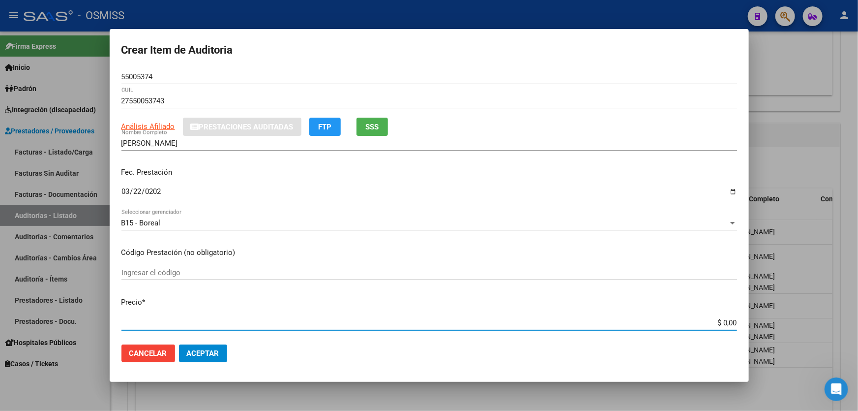
type input "$ 0,06"
type input "$ 0,60"
type input "$ 6,00"
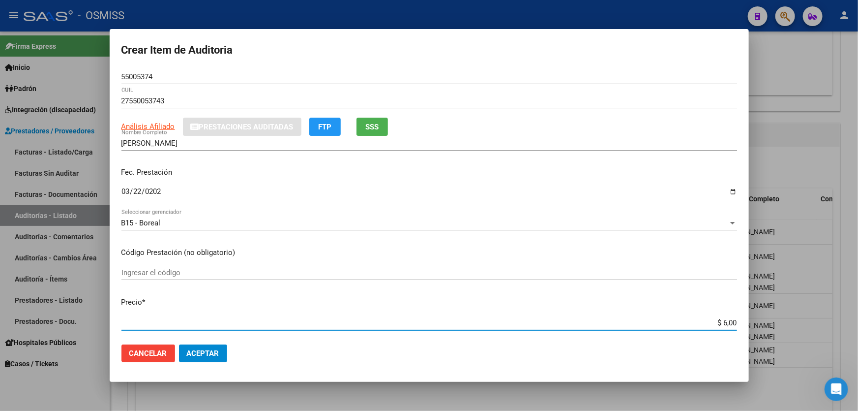
type input "$ 60,00"
type input "$ 600,00"
type input "$ 6.000,00"
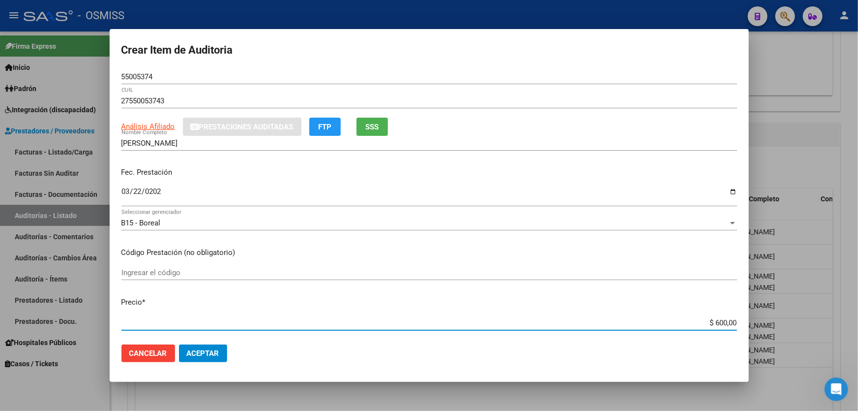
type input "$ 6.000,00"
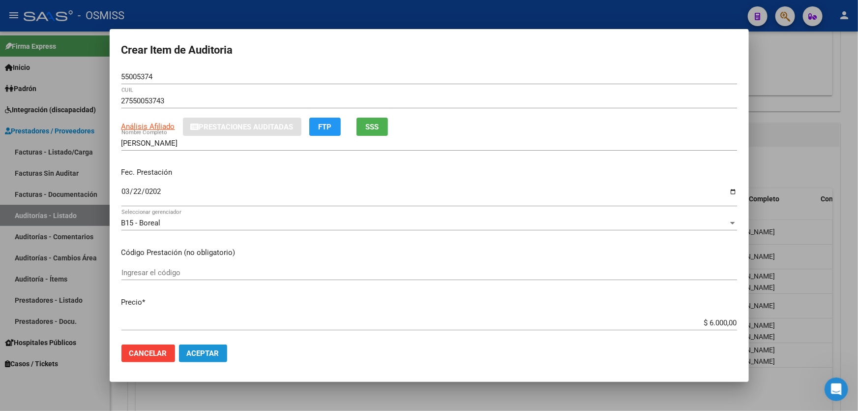
click at [208, 357] on span "Aceptar" at bounding box center [203, 353] width 32 height 9
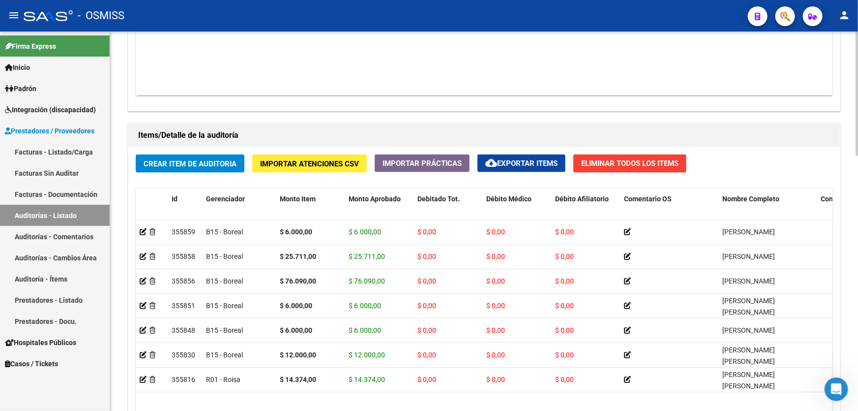
click at [206, 152] on div "Crear Item de Auditoria Importar Atenciones CSV Importar Prácticas cloud_downlo…" at bounding box center [484, 319] width 712 height 344
click at [205, 161] on span "Crear Item de Auditoria" at bounding box center [190, 163] width 93 height 9
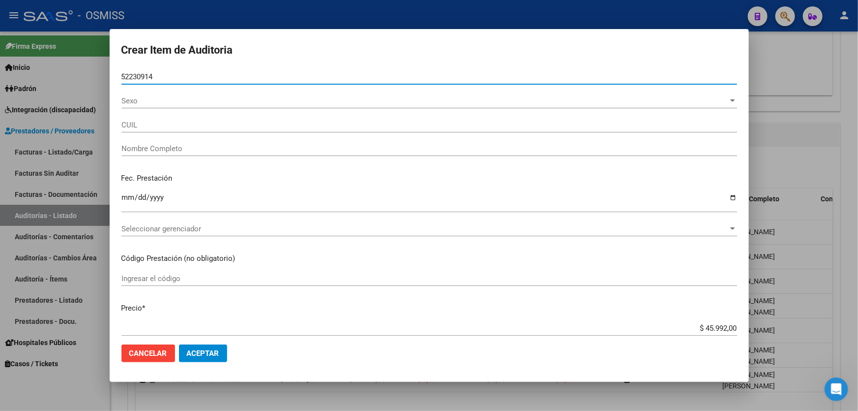
type input "52230914"
type input "27522309147"
type input "[PERSON_NAME], [PERSON_NAME]"
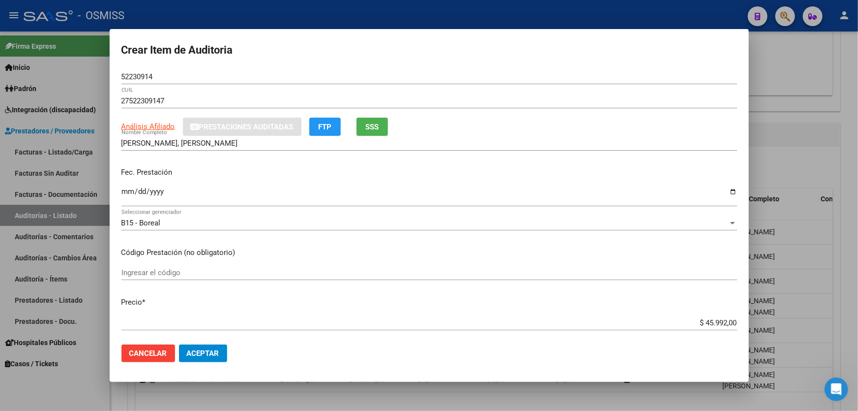
click at [115, 192] on mat-dialog-content "52230914 Nro Documento 27522309147 CUIL Análisis Afiliado Prestaciones Auditada…" at bounding box center [430, 202] width 640 height 267
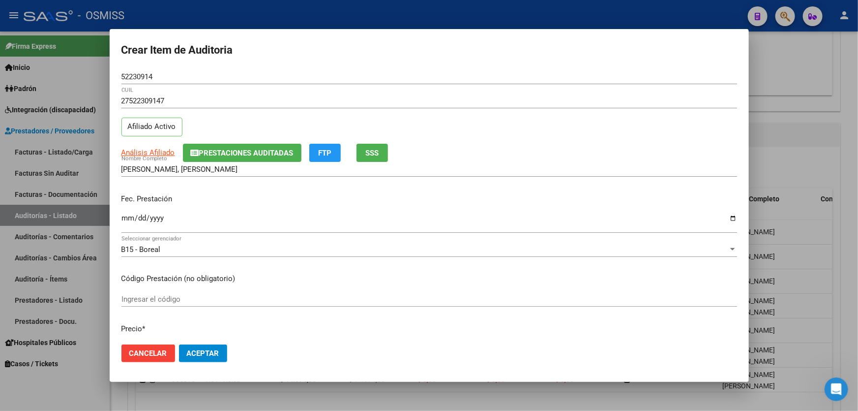
click at [118, 192] on mat-dialog-content "52230914 Nro Documento 27522309147 CUIL Afiliado Activo Análisis Afiliado Prest…" at bounding box center [430, 202] width 640 height 267
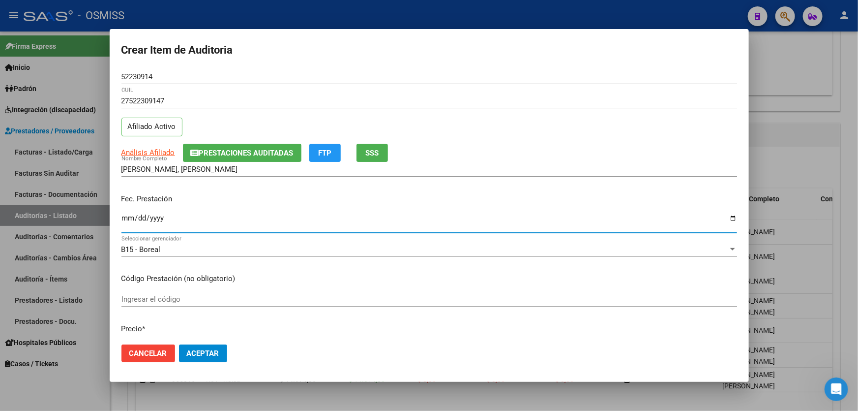
click at [122, 225] on input "Ingresar la fecha" at bounding box center [430, 222] width 616 height 16
type input "[DATE]"
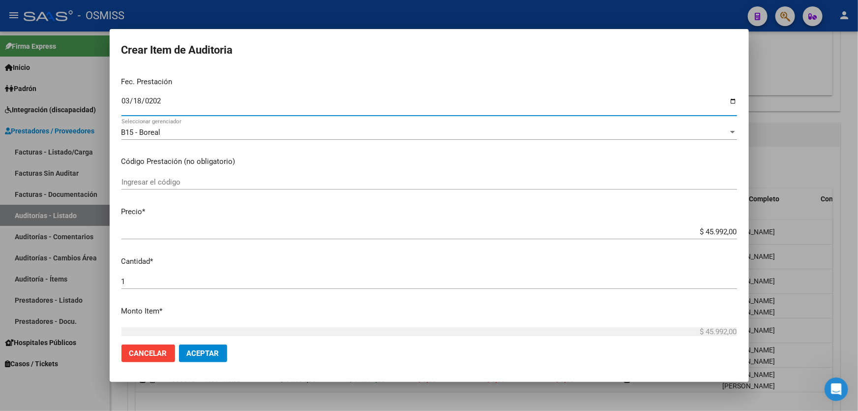
scroll to position [223, 0]
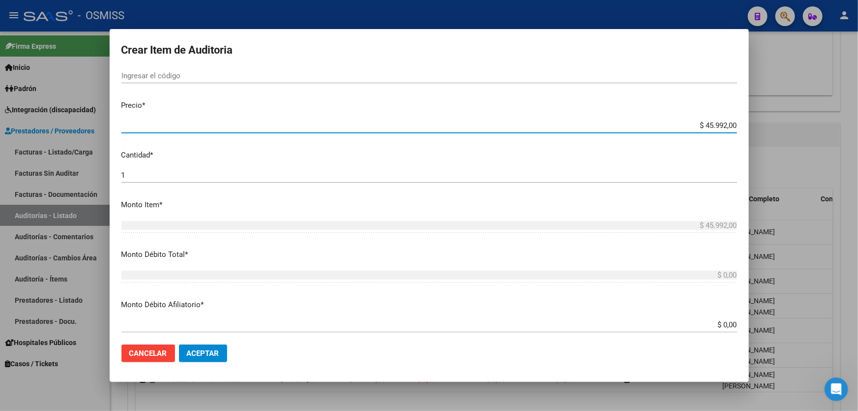
drag, startPoint x: 686, startPoint y: 122, endPoint x: 858, endPoint y: 64, distance: 181.1
click at [858, 84] on div "Crear Item de Auditoria 52230914 Nro Documento 27522309147 CUIL Afiliado Activo…" at bounding box center [429, 205] width 858 height 411
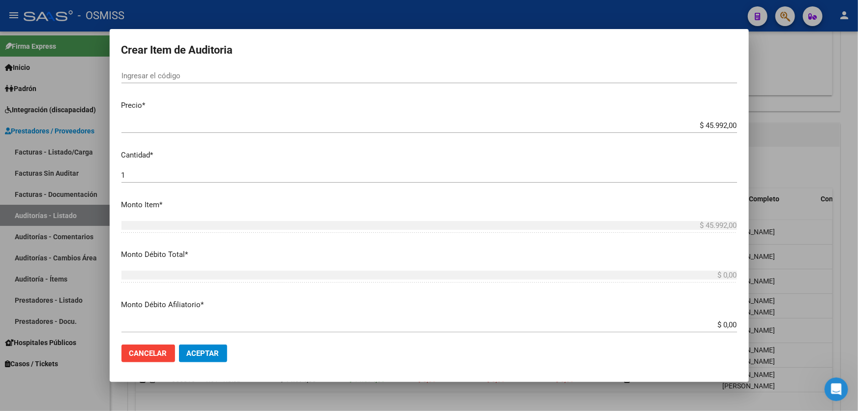
click at [702, 329] on div "$ 0,00 Ingresar el monto Afiliatorio" at bounding box center [430, 324] width 616 height 15
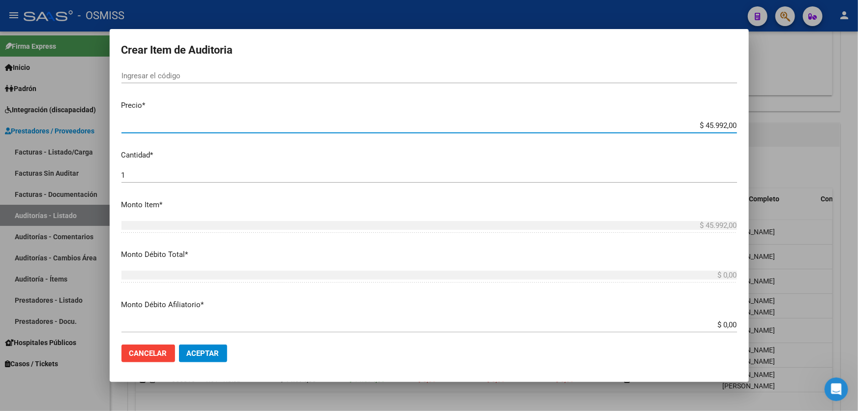
drag, startPoint x: 669, startPoint y: 121, endPoint x: 858, endPoint y: 70, distance: 195.7
click at [858, 72] on div "Crear Item de Auditoria 52230914 Nro Documento 27522309147 CUIL Afiliado Activo…" at bounding box center [429, 205] width 858 height 411
type input "$ 0,01"
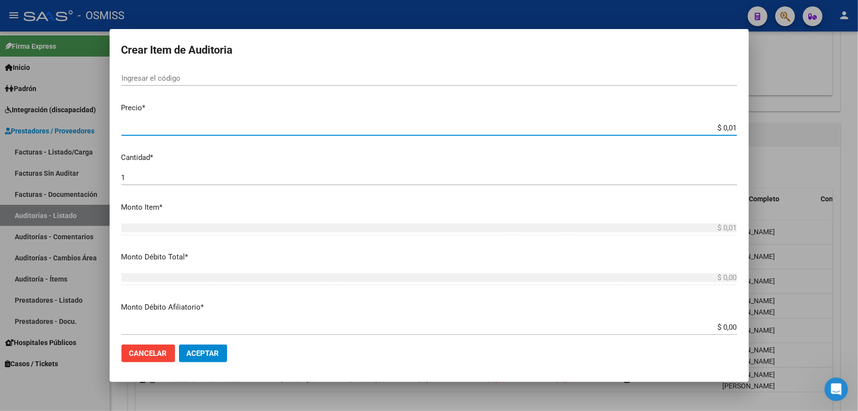
type input "$ 0,11"
type input "$ 1,13"
type input "$ 11,34"
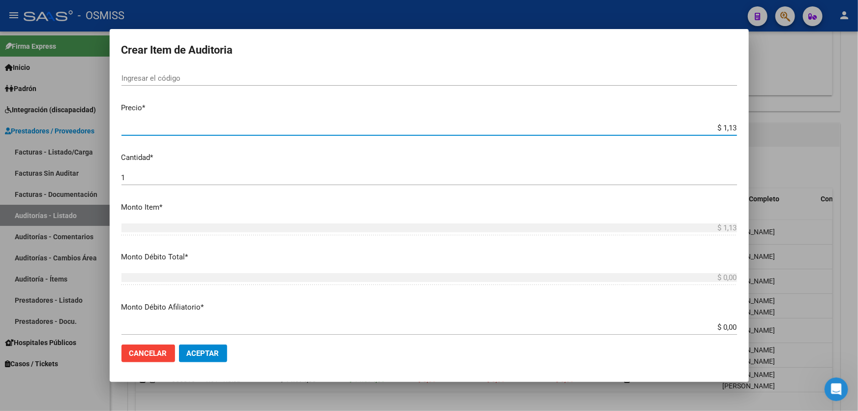
type input "$ 11,34"
type input "$ 113,49"
type input "$ 1.134,90"
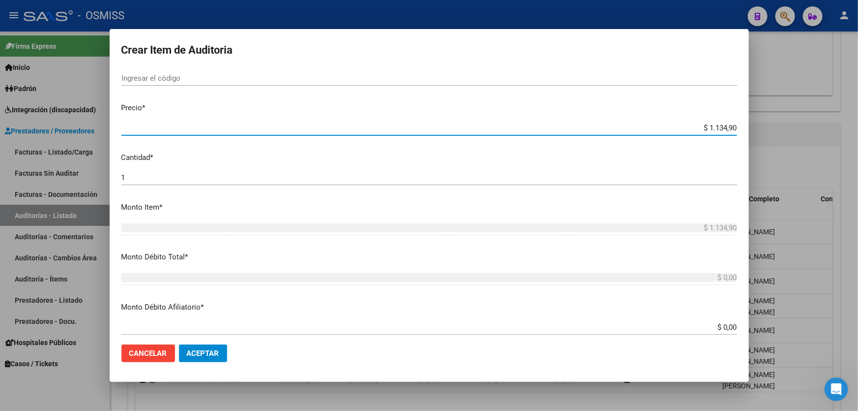
type input "$ 11.349,00"
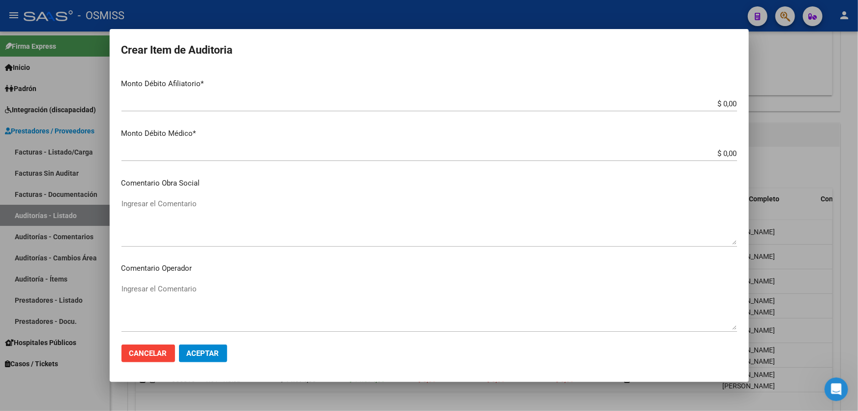
click at [197, 361] on button "Aceptar" at bounding box center [203, 353] width 48 height 18
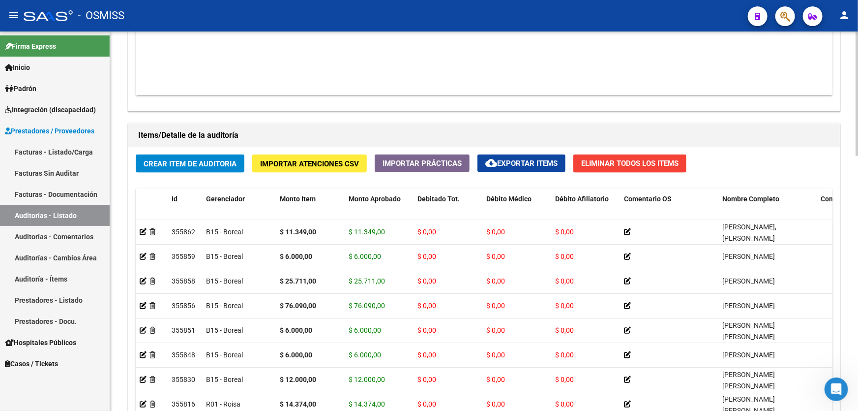
click at [202, 161] on span "Crear Item de Auditoria" at bounding box center [190, 163] width 93 height 9
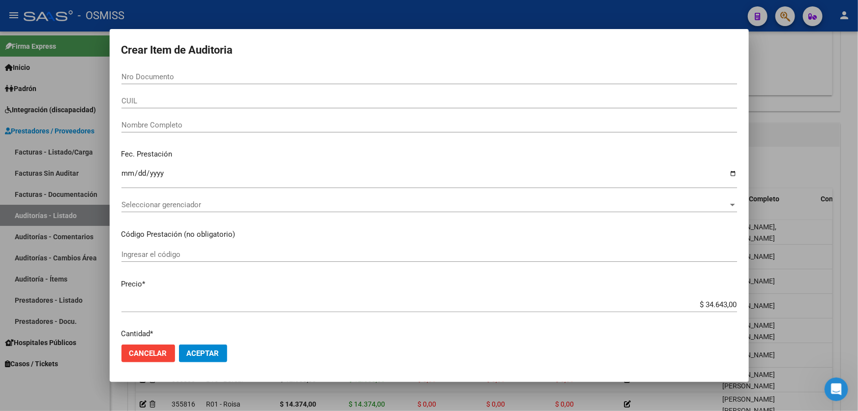
click at [411, 121] on input "Nombre Completo" at bounding box center [430, 125] width 616 height 9
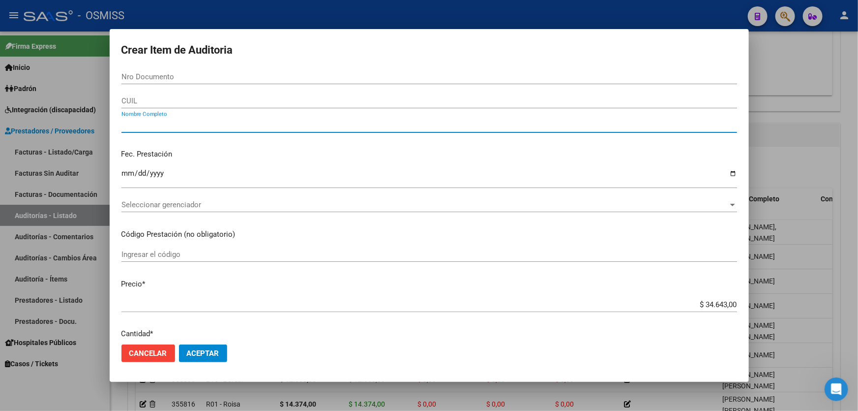
click at [139, 79] on input "Nro Documento" at bounding box center [430, 76] width 616 height 9
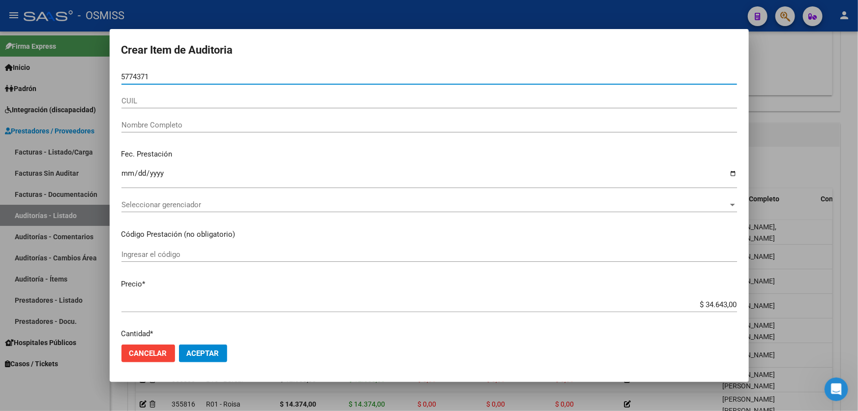
type input "57743712"
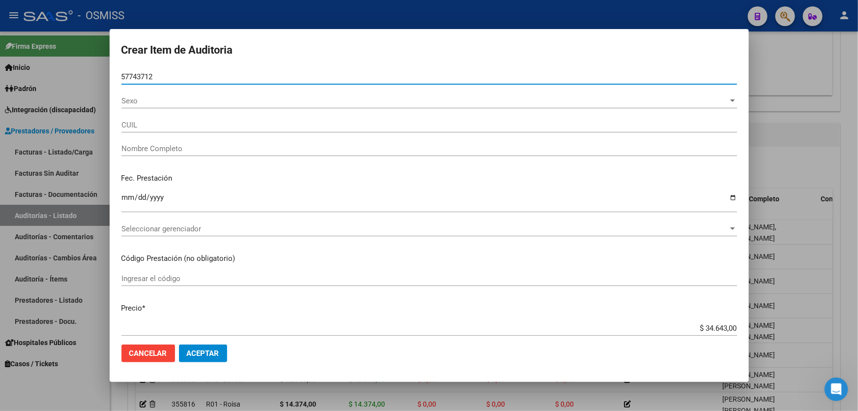
type input "27577437128"
type input "[PERSON_NAME]"
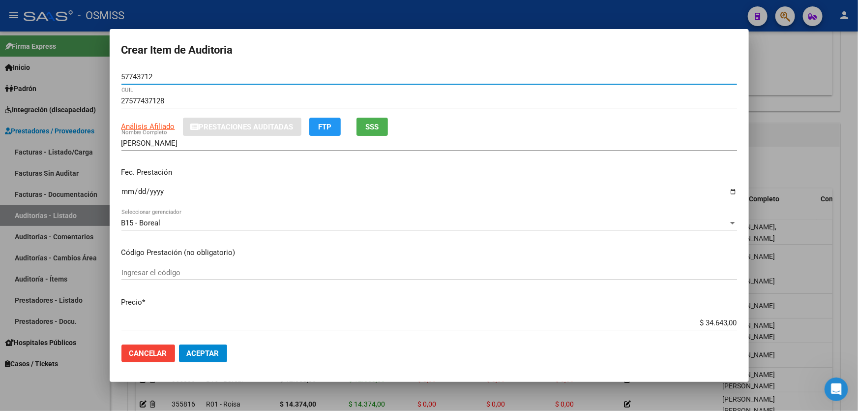
type input "57743712"
click at [127, 192] on input "Ingresar la fecha" at bounding box center [430, 195] width 616 height 16
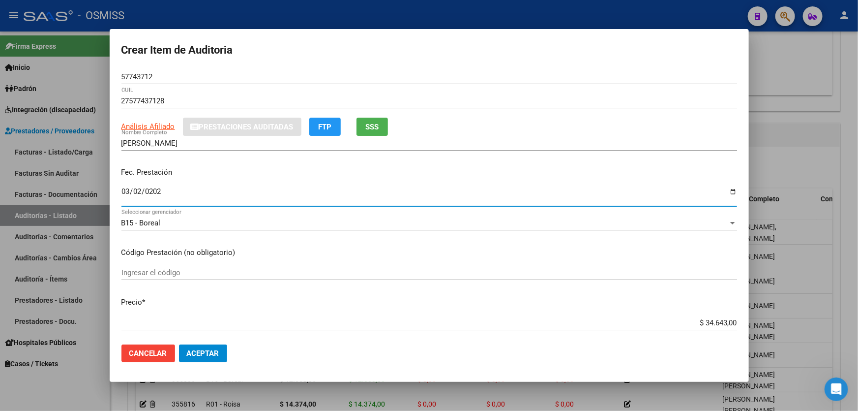
type input "[DATE]"
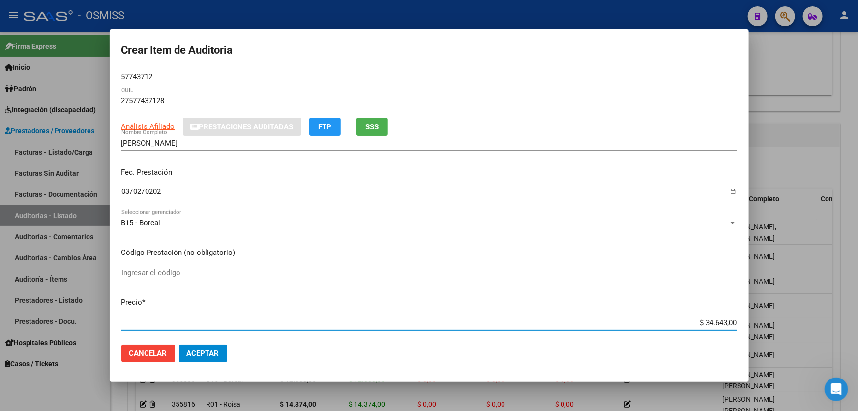
drag, startPoint x: 665, startPoint y: 324, endPoint x: 858, endPoint y: 295, distance: 195.0
click at [858, 298] on div "Crear Item de Auditoria 57743712 Nro Documento 27577437128 CUIL Análisis Afilia…" at bounding box center [429, 205] width 858 height 411
type input "$ 0,06"
type input "$ 0,60"
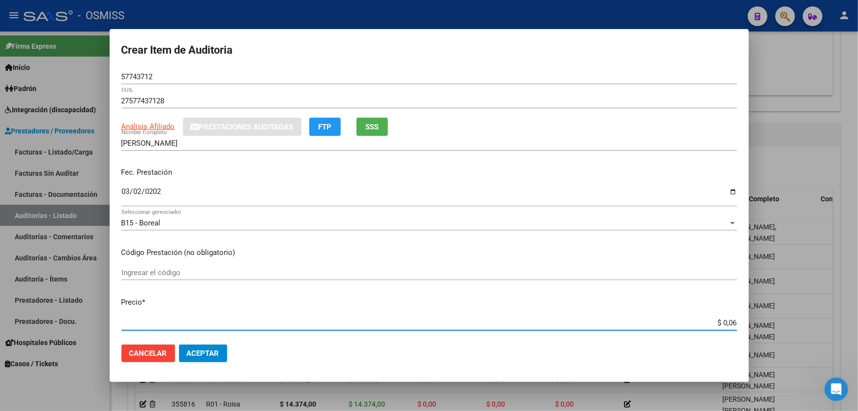
type input "$ 0,60"
type input "$ 6,00"
type input "$ 60,00"
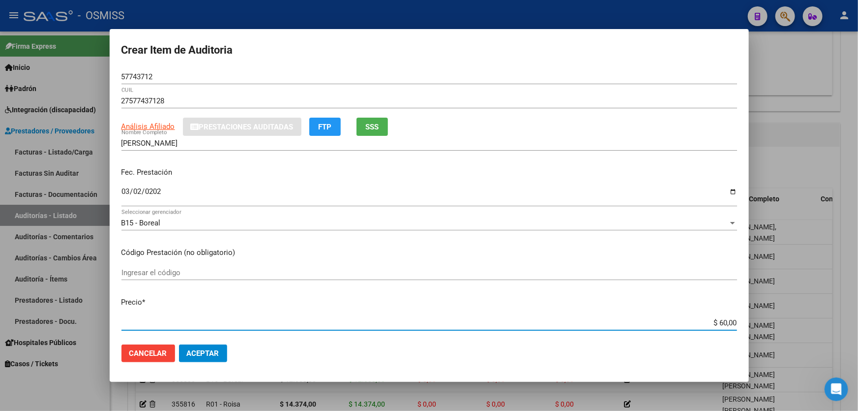
type input "$ 600,00"
type input "$ 6.000,00"
click at [208, 348] on button "Aceptar" at bounding box center [203, 353] width 48 height 18
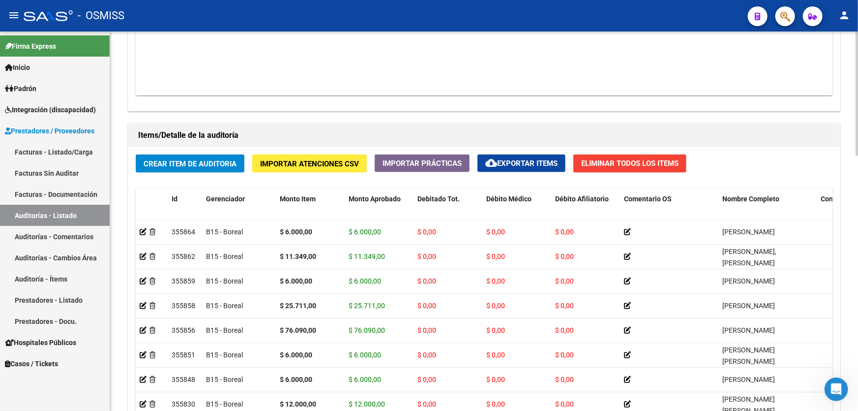
click at [247, 105] on div "Agregar Comprobante cloud_download Exportar Comprobantes ID CAE Razon Social CP…" at bounding box center [484, 9] width 712 height 204
click at [168, 159] on span "Crear Item de Auditoria" at bounding box center [190, 163] width 93 height 9
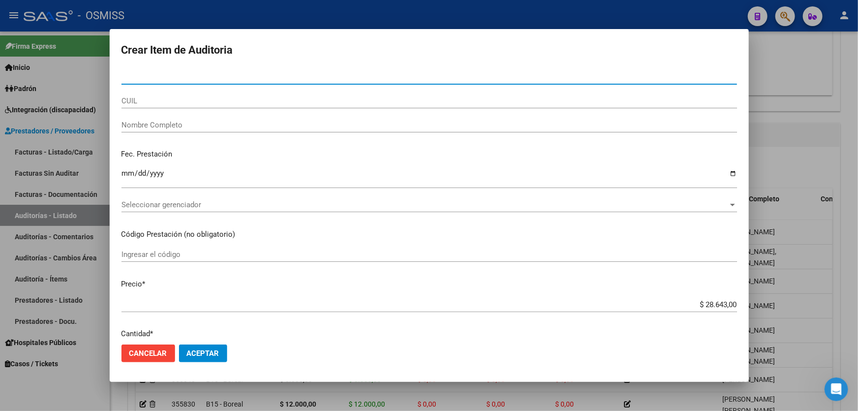
paste input "58389992"
type input "58389992"
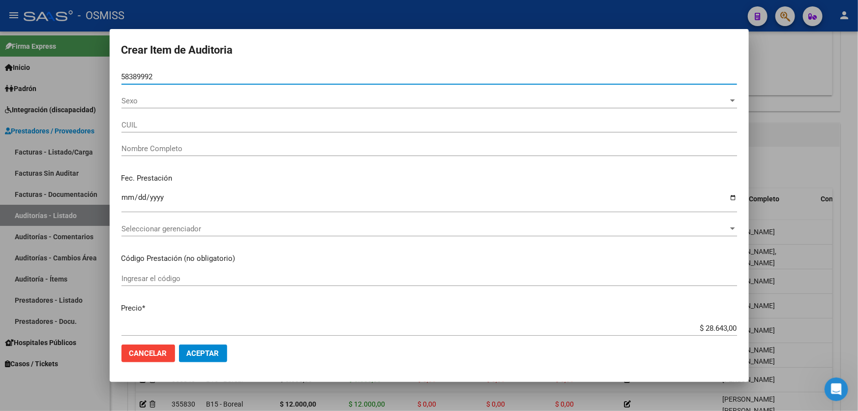
type input "20583899929"
type input "[PERSON_NAME]"
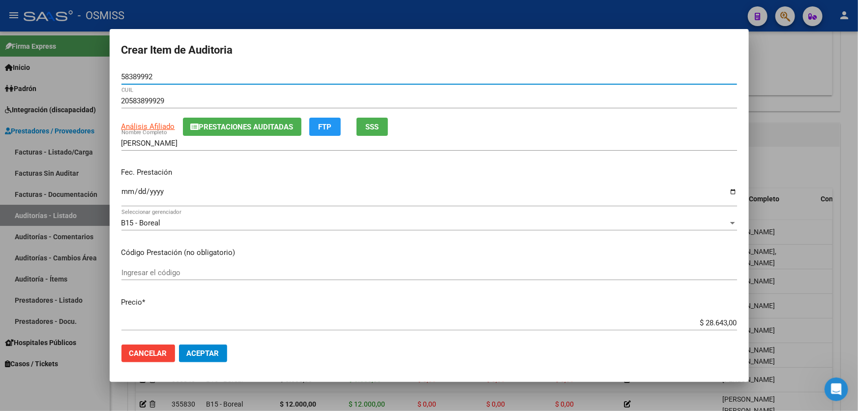
type input "58389992"
click at [128, 199] on input "Ingresar la fecha" at bounding box center [430, 195] width 616 height 16
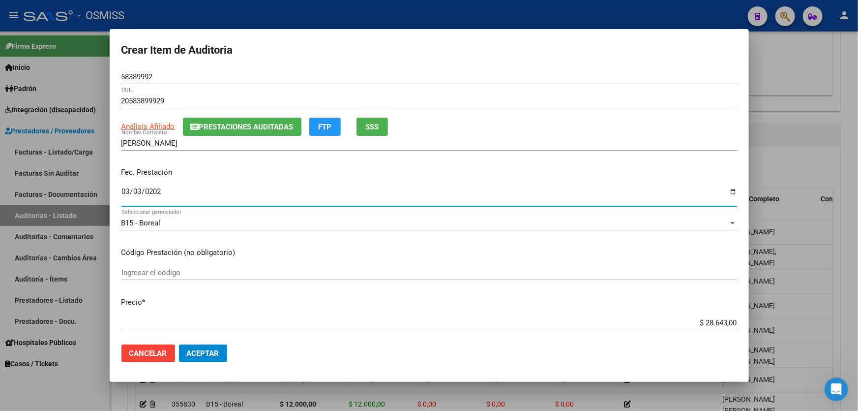
type input "[DATE]"
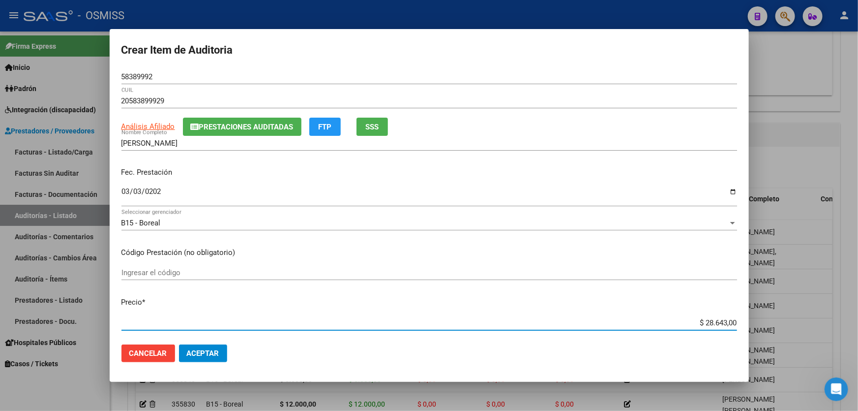
drag, startPoint x: 654, startPoint y: 324, endPoint x: 858, endPoint y: 261, distance: 213.8
click at [858, 276] on div "Crear Item de Auditoria 58389992 Nro Documento 20583899929 CUIL Análisis Afilia…" at bounding box center [429, 205] width 858 height 411
type input "$ 0,06"
type input "$ 0,60"
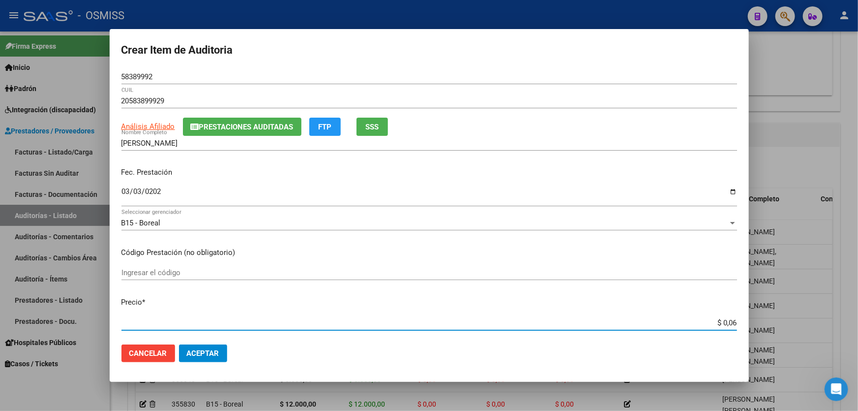
type input "$ 0,60"
type input "$ 6,00"
type input "$ 60,00"
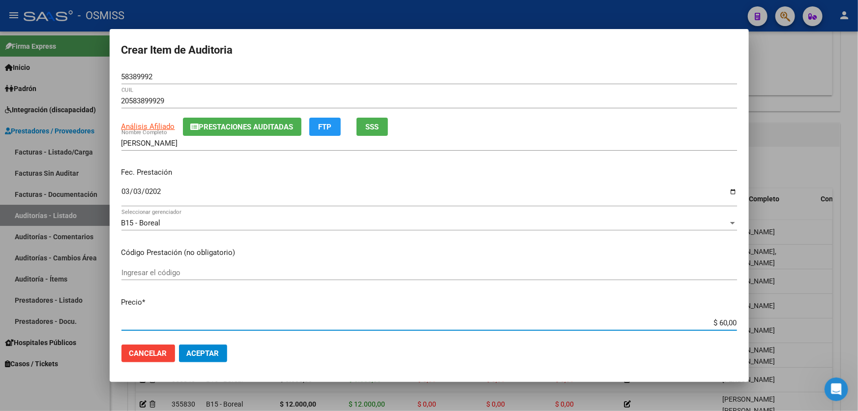
type input "$ 600,00"
type input "$ 6.000,00"
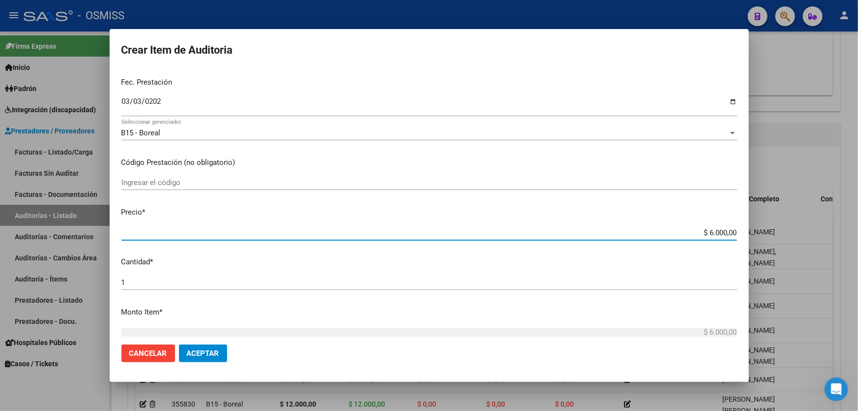
scroll to position [179, 0]
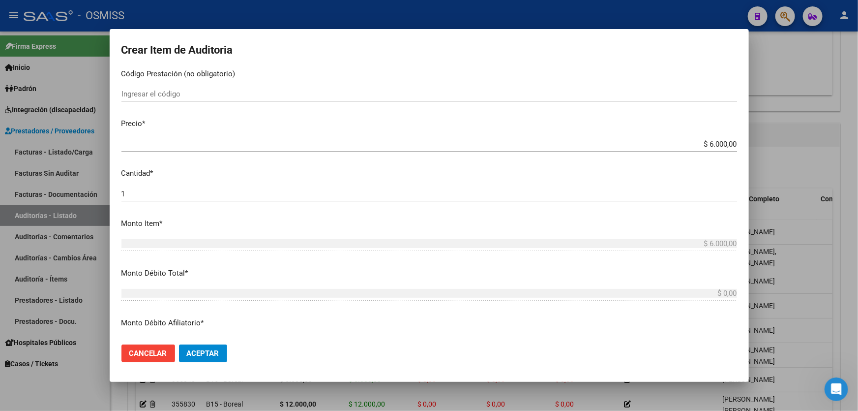
click at [154, 187] on div "1 Ingresar la cantidad" at bounding box center [430, 193] width 616 height 15
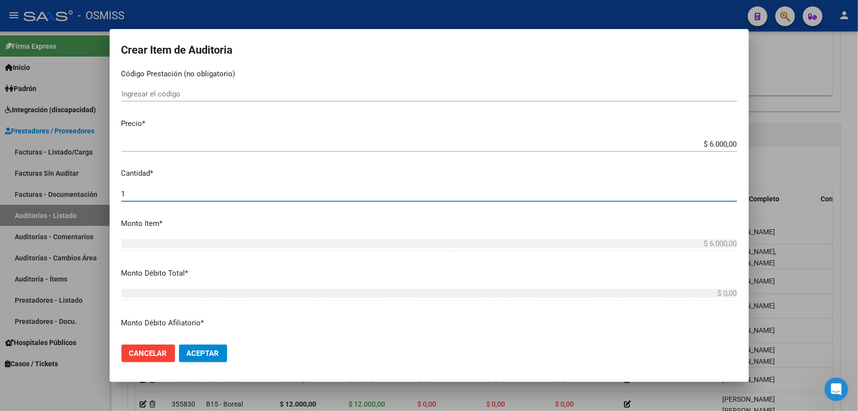
drag, startPoint x: 132, startPoint y: 192, endPoint x: 122, endPoint y: 192, distance: 10.3
click at [123, 192] on input "1" at bounding box center [430, 193] width 616 height 9
type input "2"
type input "$ 12.000,00"
type input "2"
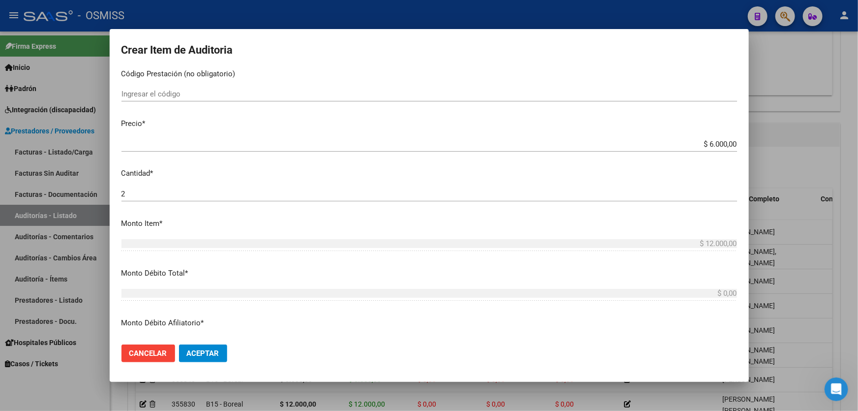
click at [206, 344] on mat-dialog-actions "Cancelar Aceptar" at bounding box center [430, 353] width 616 height 33
click at [203, 349] on span "Aceptar" at bounding box center [203, 353] width 32 height 9
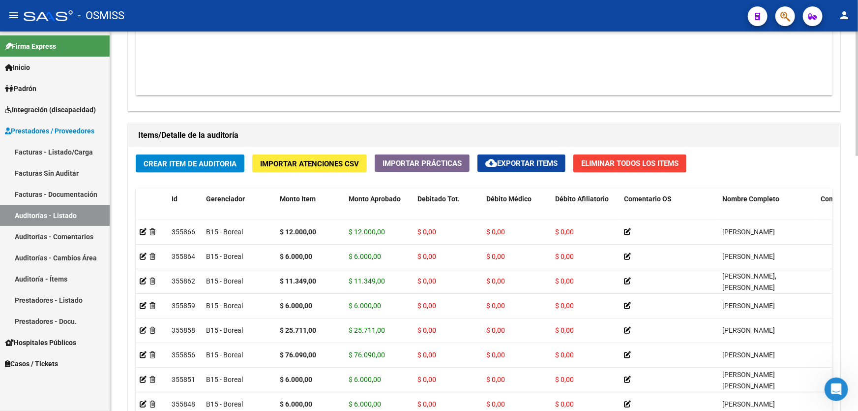
click at [208, 176] on div "Crear Item de Auditoria Importar Atenciones CSV Importar Prácticas cloud_downlo…" at bounding box center [484, 319] width 712 height 344
click at [216, 160] on span "Crear Item de Auditoria" at bounding box center [190, 163] width 93 height 9
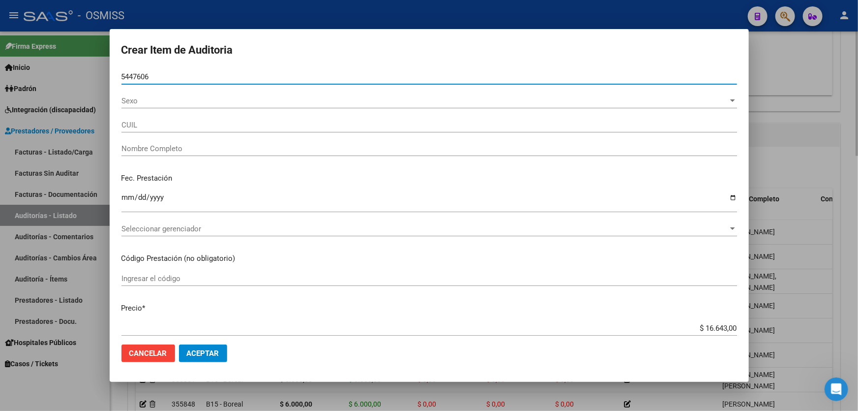
type input "54476069"
type input "20544760697"
type input "VIVAS [PERSON_NAME]"
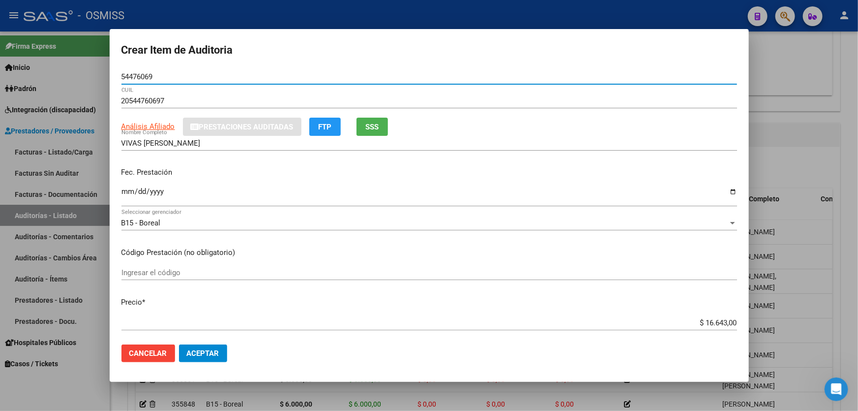
type input "54476069"
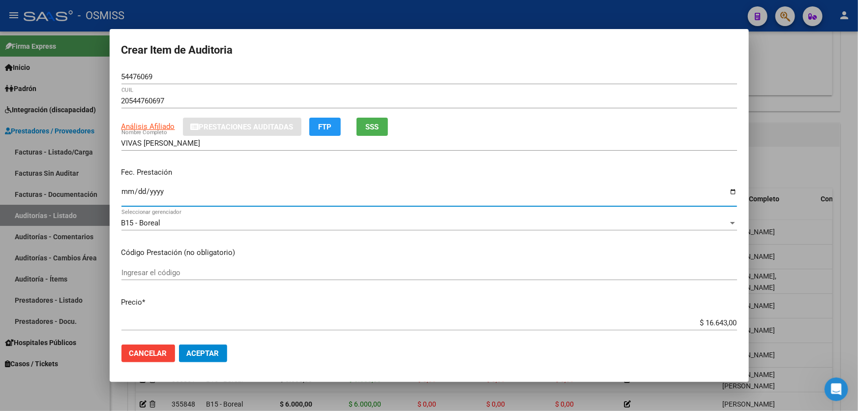
click at [124, 202] on input "Ingresar la fecha" at bounding box center [430, 195] width 616 height 16
type input "[DATE]"
click at [199, 354] on span "Aceptar" at bounding box center [203, 353] width 32 height 9
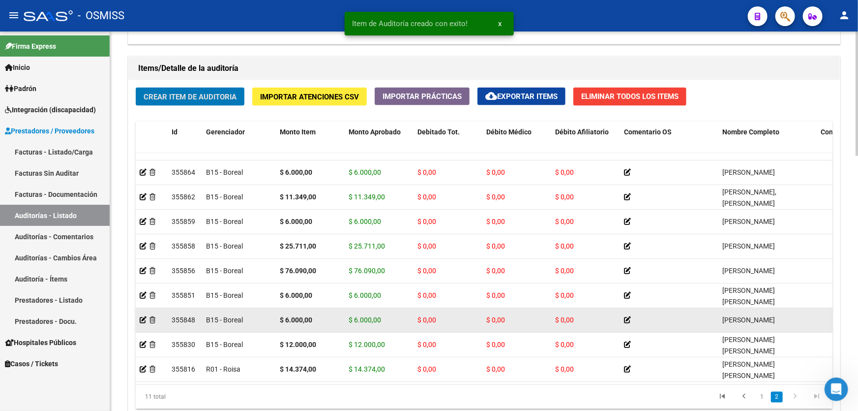
scroll to position [775, 0]
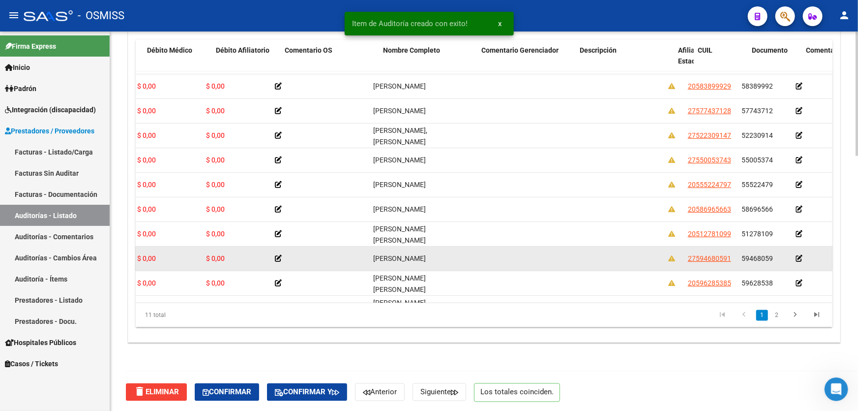
drag, startPoint x: 575, startPoint y: 255, endPoint x: 633, endPoint y: 237, distance: 60.4
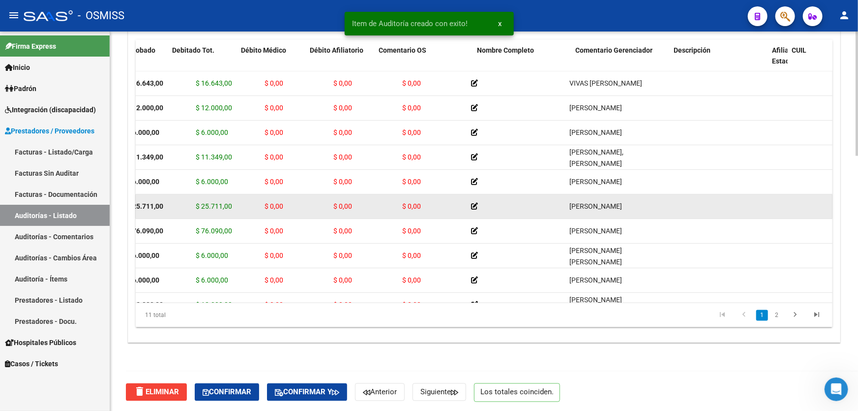
scroll to position [0, 0]
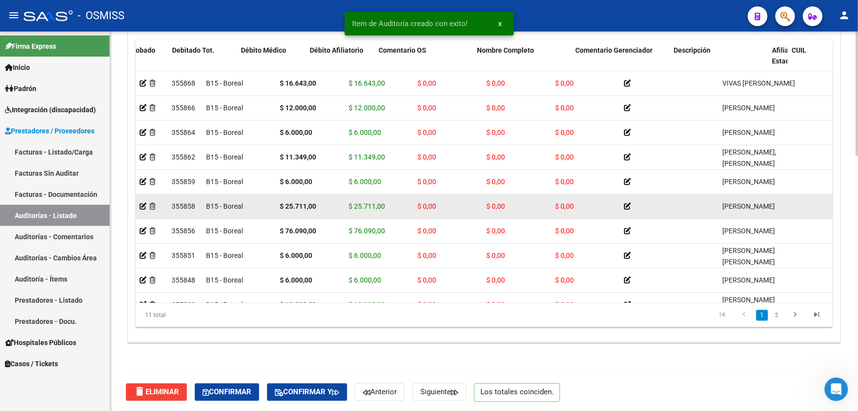
drag, startPoint x: 625, startPoint y: 238, endPoint x: 442, endPoint y: 213, distance: 184.7
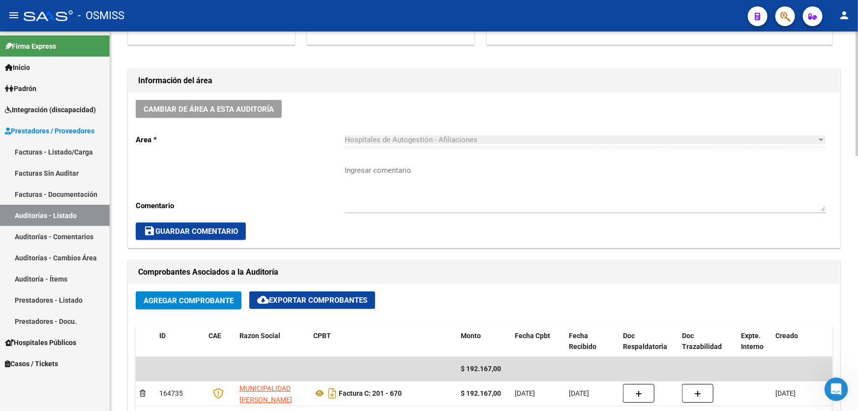
scroll to position [238, 0]
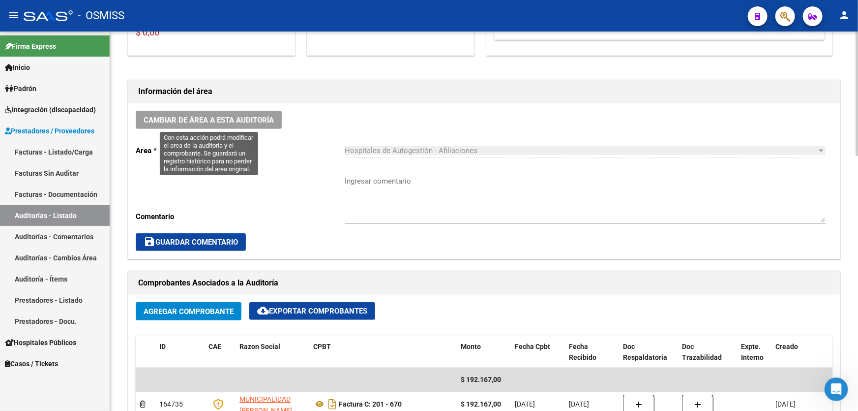
click at [250, 117] on span "Cambiar de área a esta auditoría" at bounding box center [209, 120] width 130 height 9
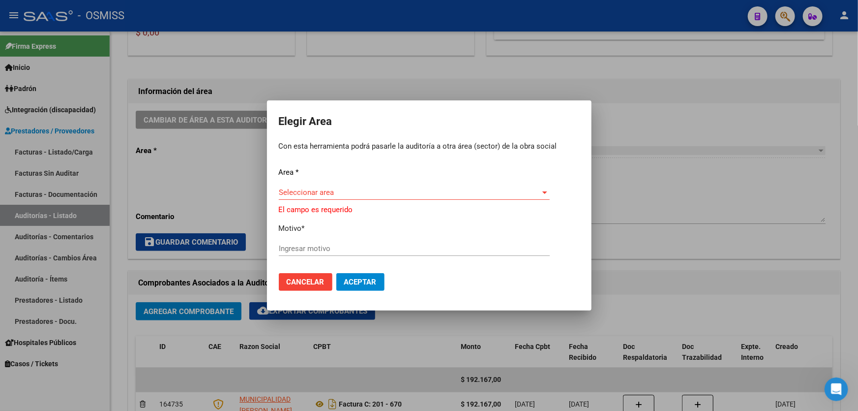
click at [355, 188] on div "Seleccionar area Seleccionar area" at bounding box center [414, 192] width 271 height 15
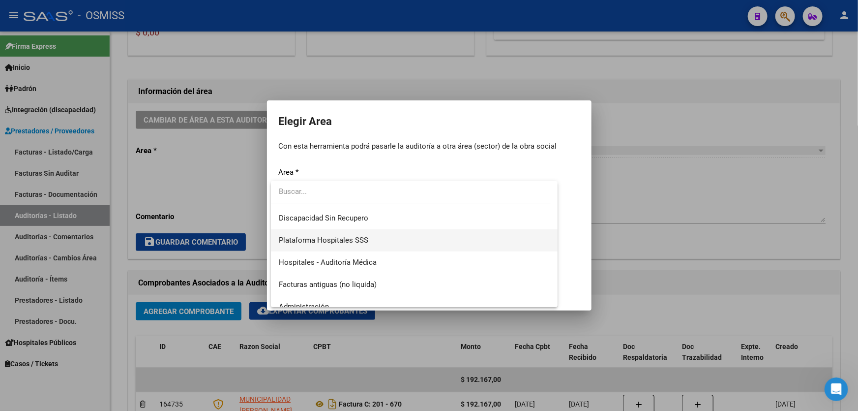
scroll to position [134, 0]
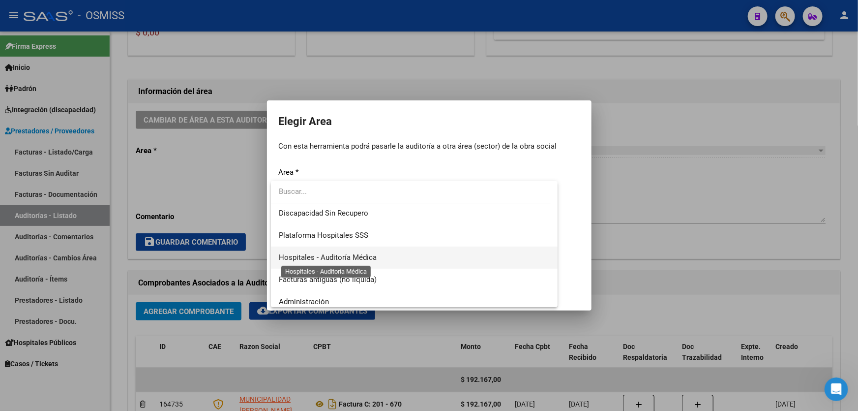
click at [354, 259] on span "Hospitales - Auditoría Médica" at bounding box center [328, 257] width 98 height 9
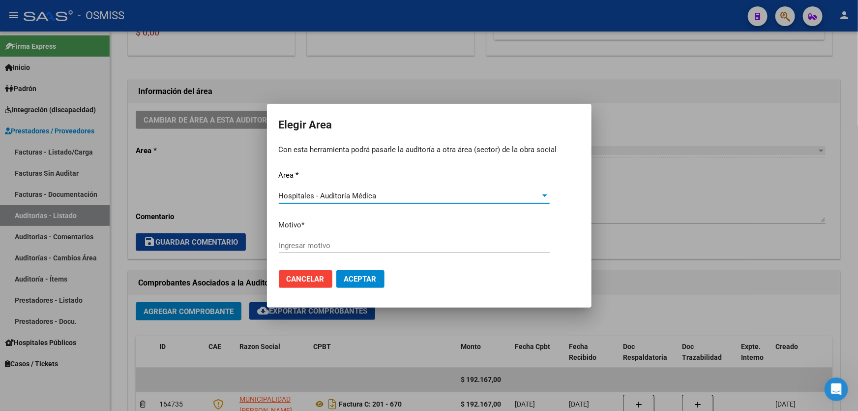
click at [359, 238] on div "Ingresar motivo" at bounding box center [414, 245] width 271 height 15
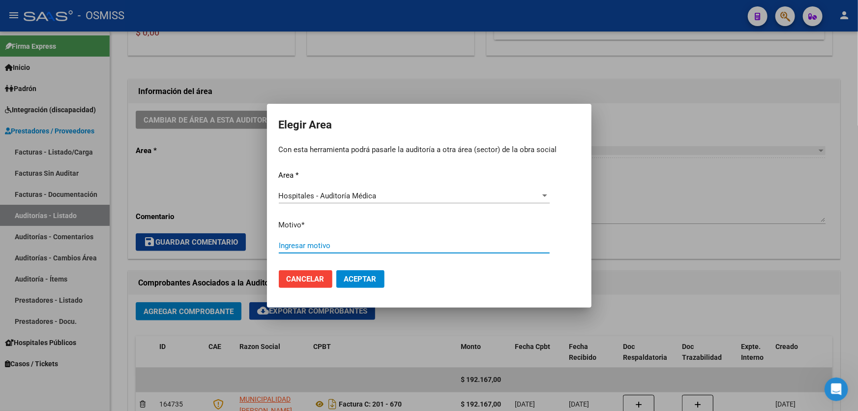
click at [359, 243] on input "Ingresar motivo" at bounding box center [414, 245] width 271 height 9
type input "AUDITADO"
click at [364, 283] on button "Aceptar" at bounding box center [361, 279] width 48 height 18
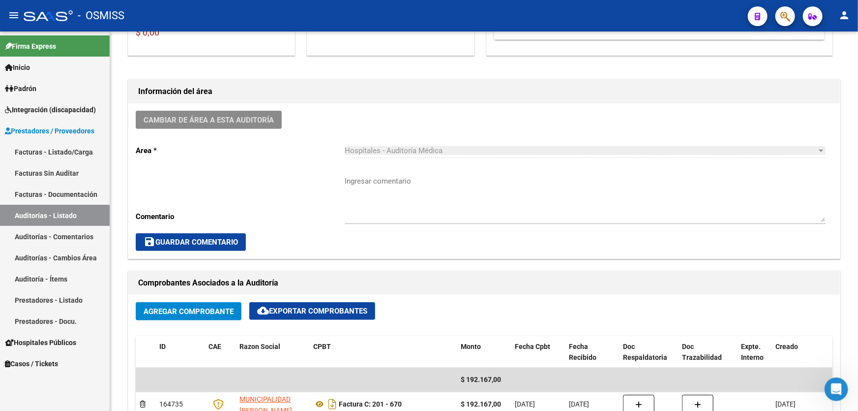
click at [69, 216] on link "Auditorías - Listado" at bounding box center [55, 215] width 110 height 21
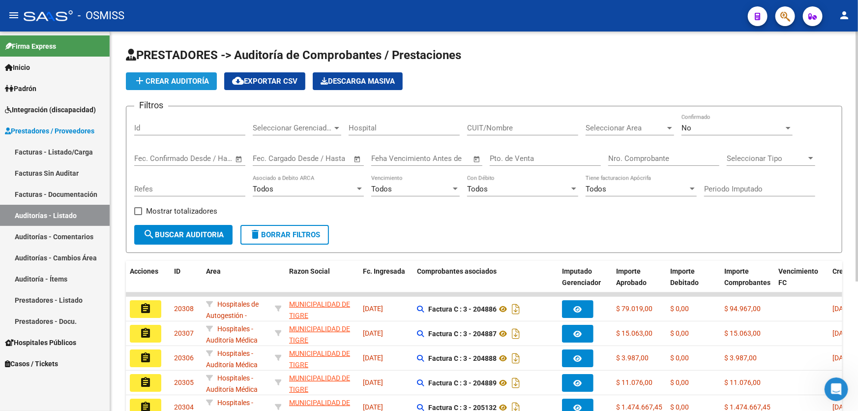
click at [187, 74] on button "add Crear Auditoría" at bounding box center [171, 81] width 91 height 18
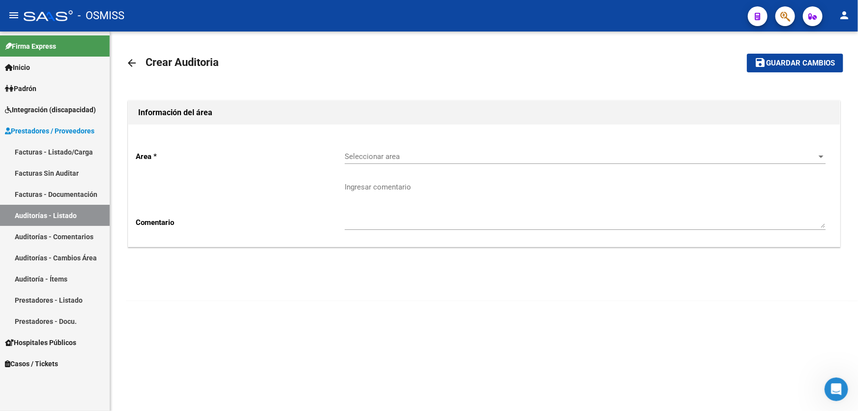
click at [396, 154] on span "Seleccionar area" at bounding box center [581, 156] width 472 height 9
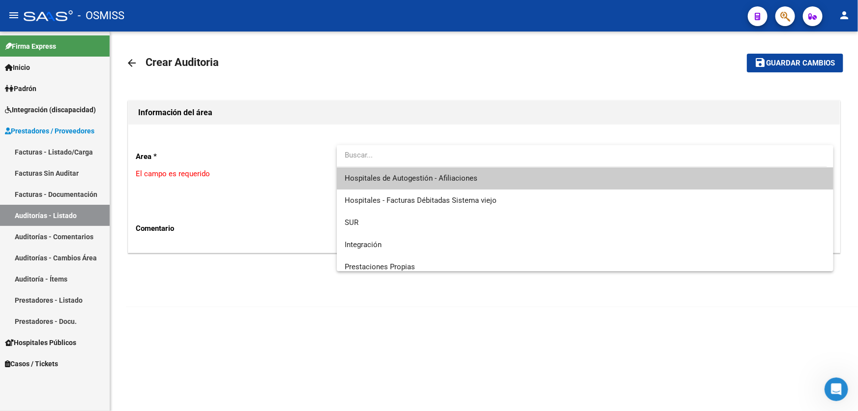
click at [436, 172] on span "Hospitales de Autogestión - Afiliaciones" at bounding box center [585, 178] width 481 height 22
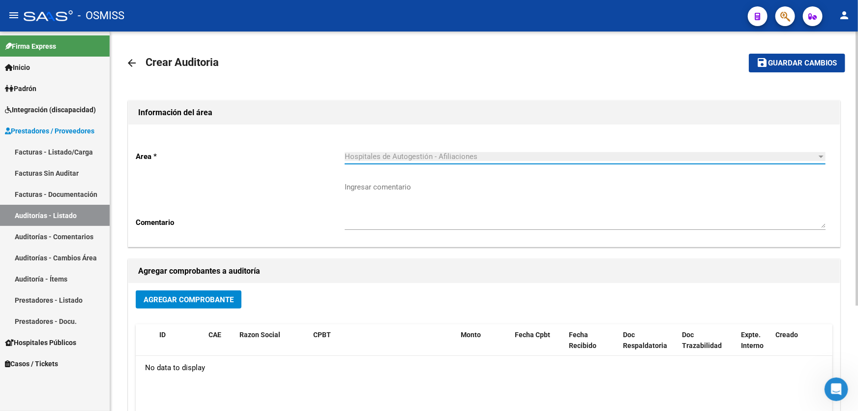
click at [219, 297] on span "Agregar Comprobante" at bounding box center [189, 299] width 90 height 9
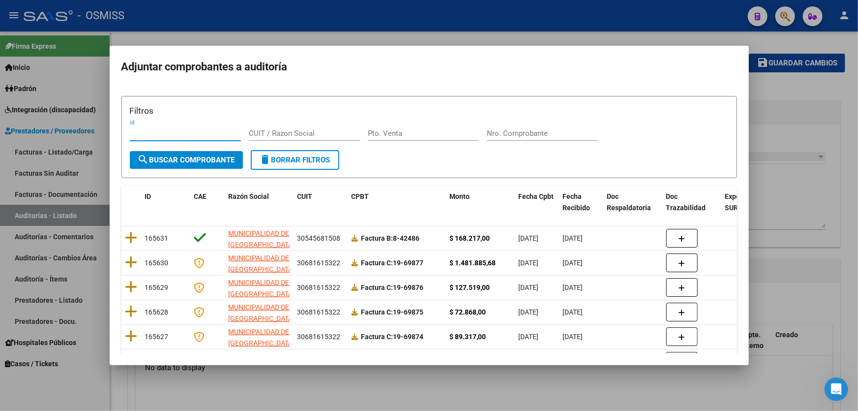
click at [531, 136] on input "Nro. Comprobante" at bounding box center [542, 133] width 111 height 9
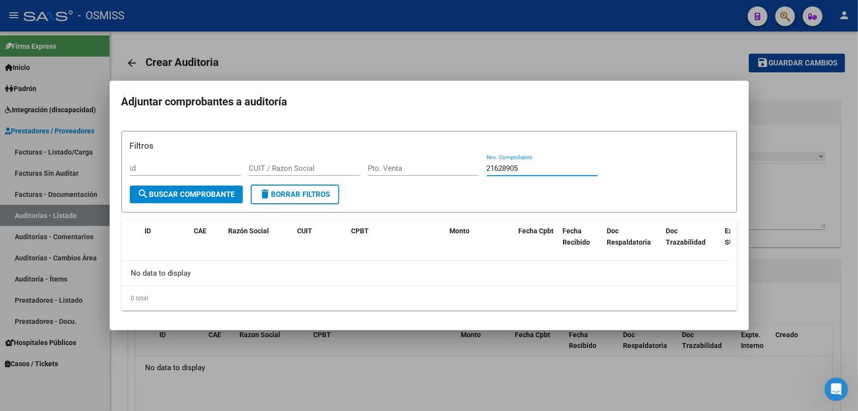
drag, startPoint x: 420, startPoint y: 160, endPoint x: 346, endPoint y: 151, distance: 74.3
click at [347, 152] on div "Filtros id CUIT / Razon Social Pto. Venta 21628905 Nro. Comprobante" at bounding box center [429, 162] width 599 height 46
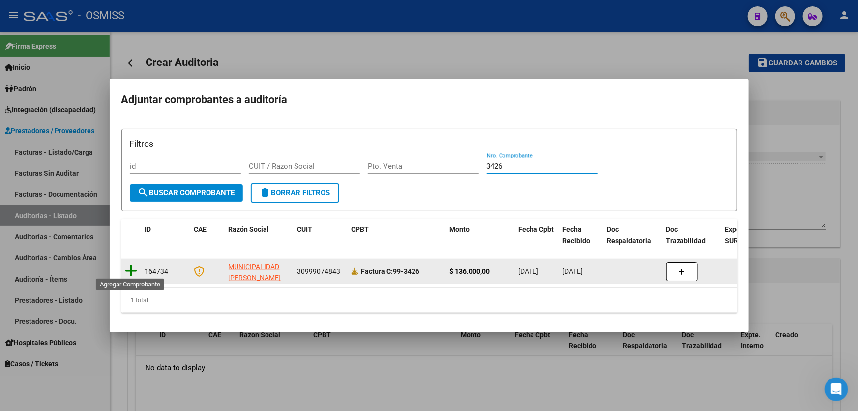
type input "3426"
click at [130, 264] on icon at bounding box center [131, 271] width 12 height 14
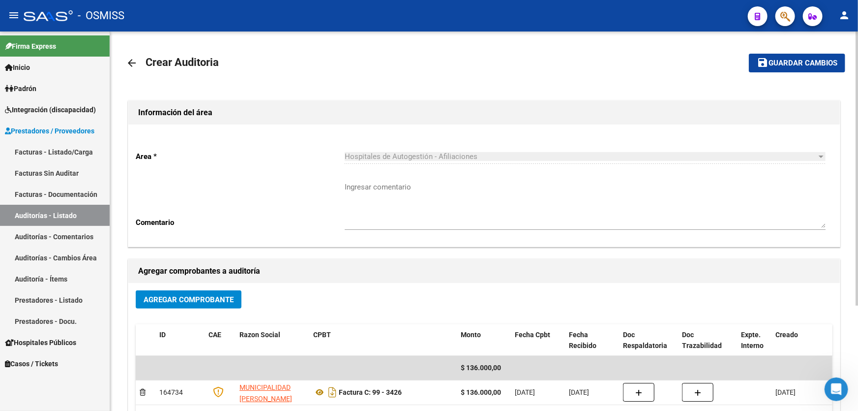
click at [791, 53] on mat-toolbar-row "save Guardar cambios" at bounding box center [771, 62] width 150 height 31
click at [796, 62] on span "Guardar cambios" at bounding box center [803, 63] width 69 height 9
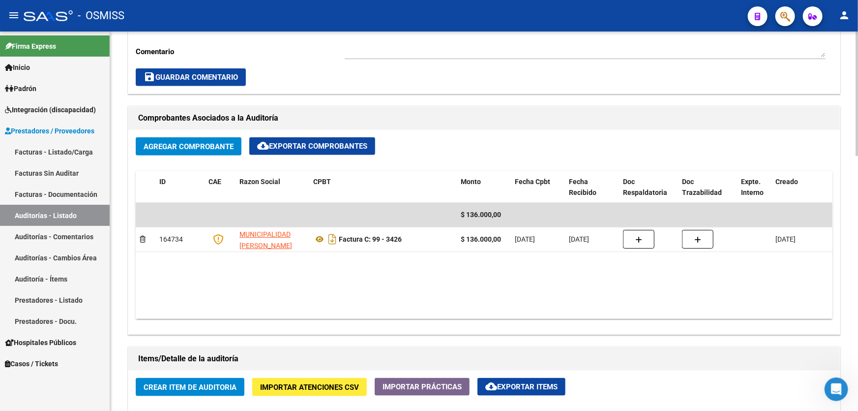
scroll to position [581, 0]
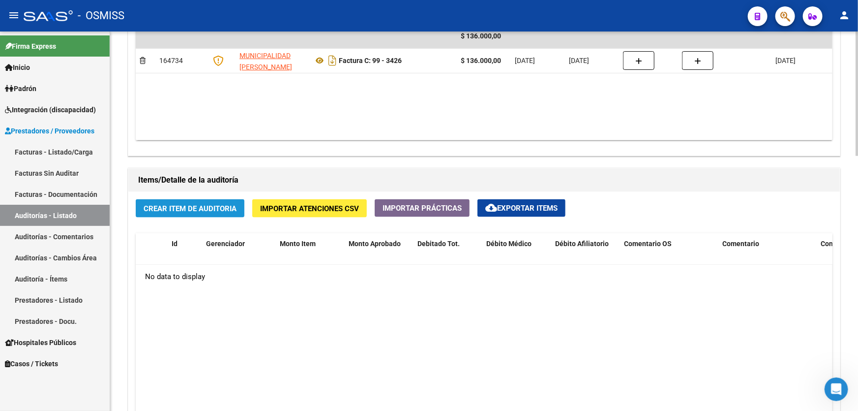
click at [236, 210] on span "Crear Item de Auditoria" at bounding box center [190, 208] width 93 height 9
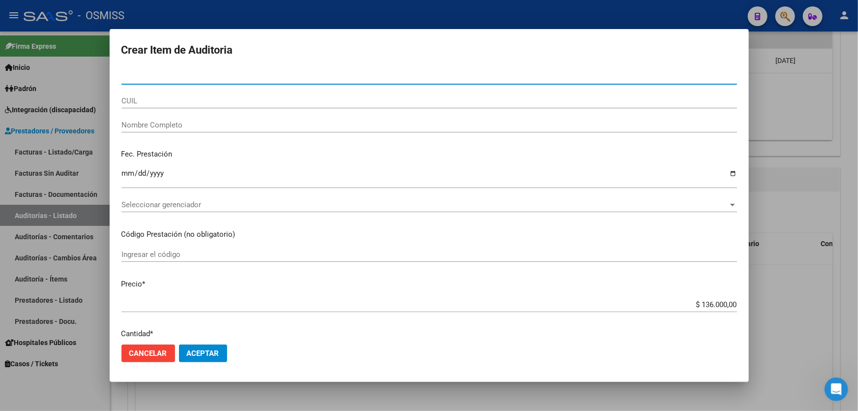
click at [140, 80] on input "Nro Documento" at bounding box center [430, 76] width 616 height 9
type input "21628905"
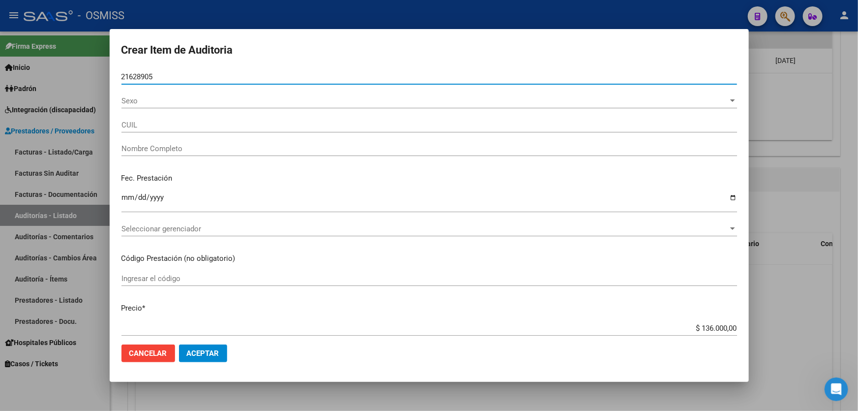
type input "27216289051"
type input "[PERSON_NAME]"
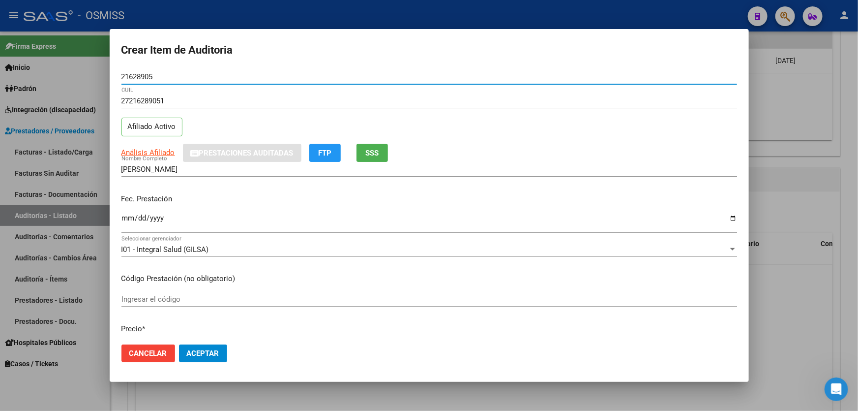
type input "21628905"
click at [128, 197] on p "Fec. Prestación" at bounding box center [430, 198] width 616 height 11
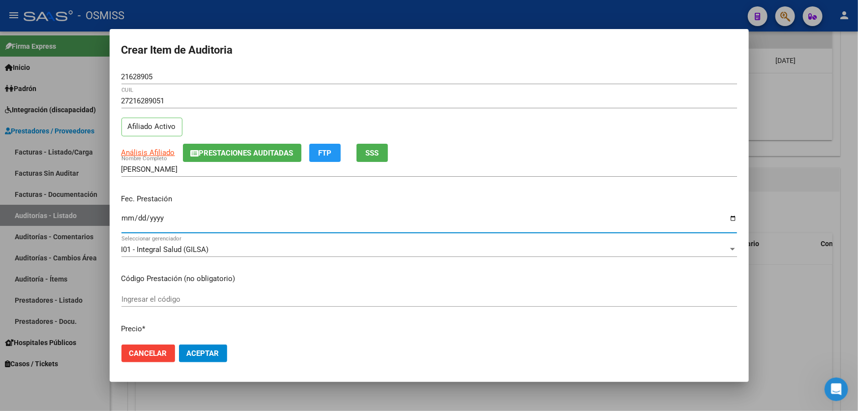
click at [130, 218] on input "Ingresar la fecha" at bounding box center [430, 222] width 616 height 16
type input "[DATE]"
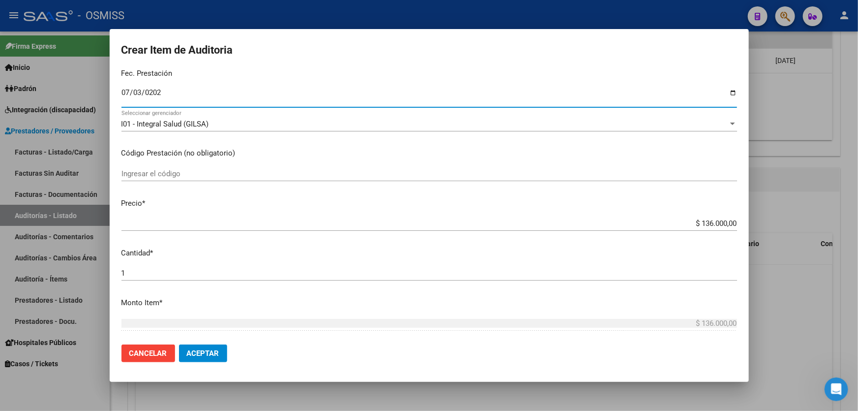
scroll to position [134, 0]
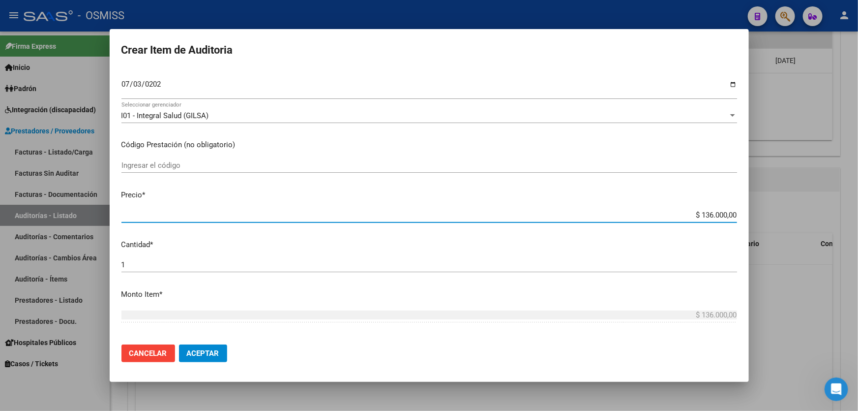
drag, startPoint x: 673, startPoint y: 212, endPoint x: 828, endPoint y: 197, distance: 156.1
click at [828, 197] on div "Crear Item de Auditoria 21628905 Nro Documento 27216289051 CUIL Afiliado Activo…" at bounding box center [429, 205] width 858 height 411
type input "$ 0,08"
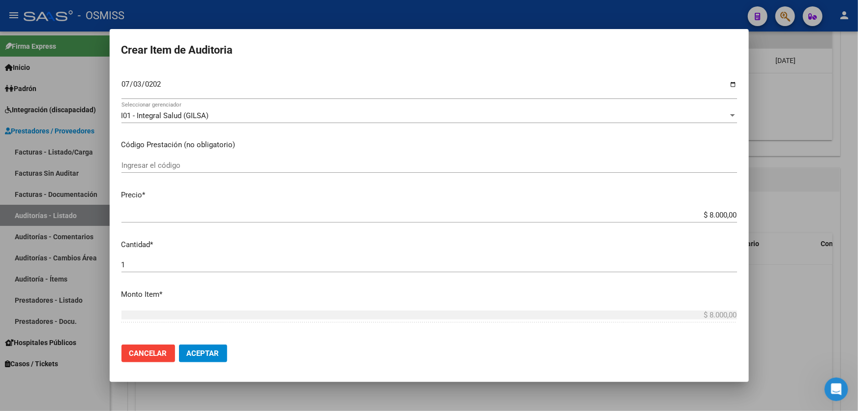
click at [181, 258] on div "1 Ingresar la cantidad" at bounding box center [430, 264] width 616 height 15
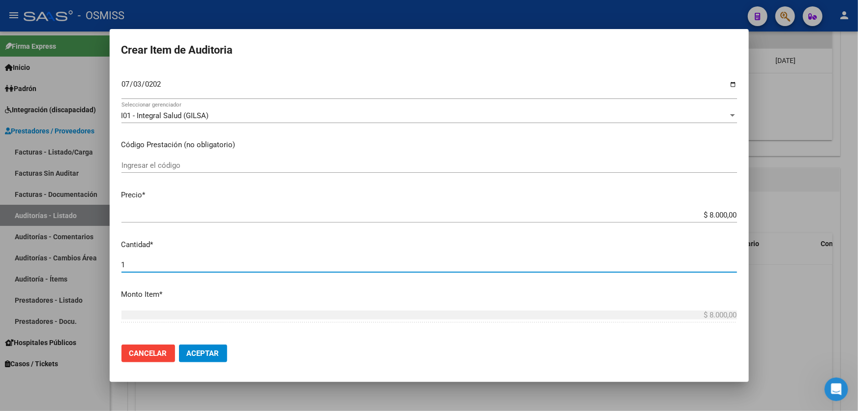
click at [134, 261] on input "1" at bounding box center [430, 264] width 616 height 9
click at [212, 359] on button "Aceptar" at bounding box center [203, 353] width 48 height 18
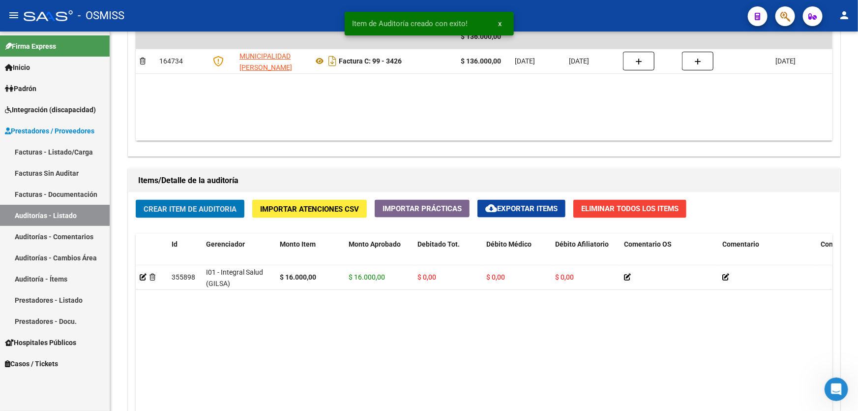
scroll to position [582, 0]
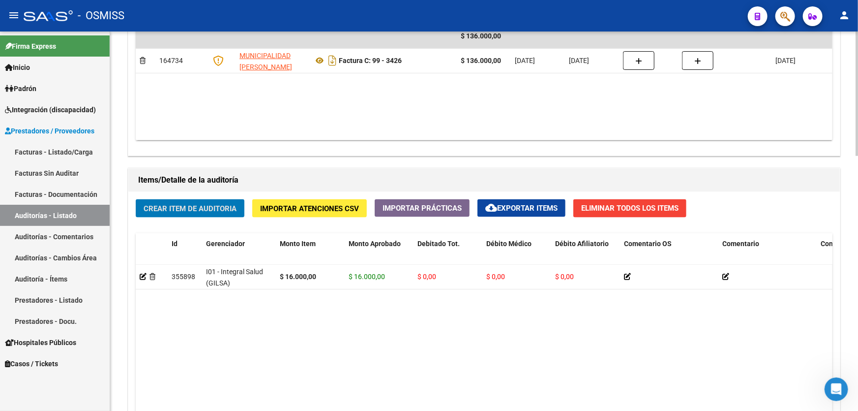
click at [215, 209] on span "Crear Item de Auditoria" at bounding box center [190, 208] width 93 height 9
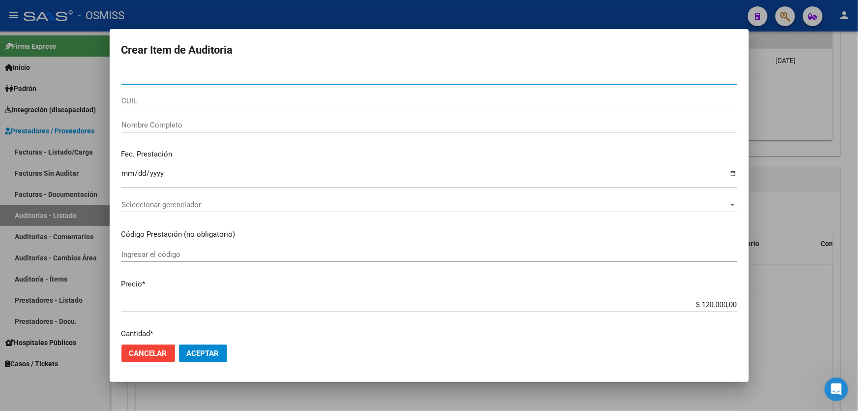
paste input "31056643"
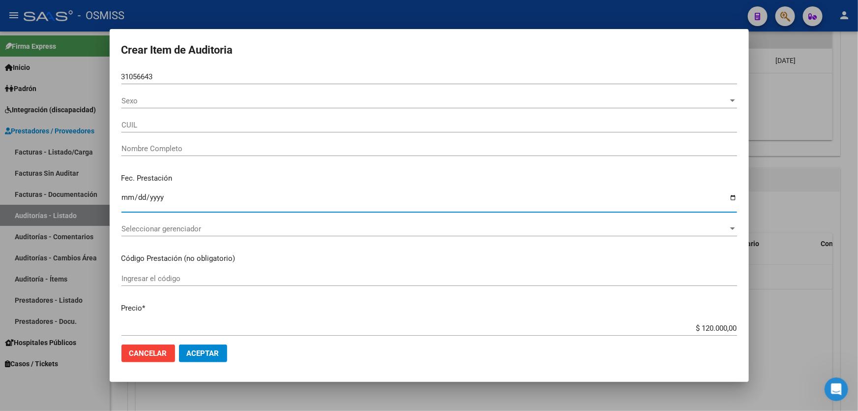
click at [129, 199] on input "Ingresar la fecha" at bounding box center [430, 201] width 616 height 16
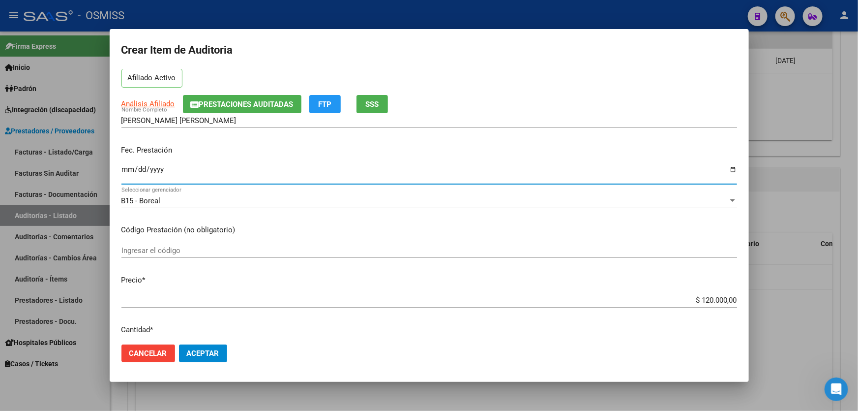
scroll to position [134, 0]
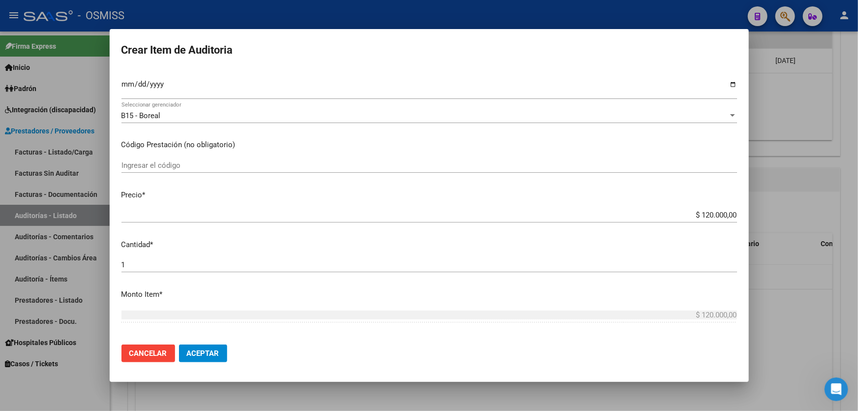
click at [654, 219] on div "$ 120.000,00 Ingresar el precio" at bounding box center [430, 215] width 616 height 15
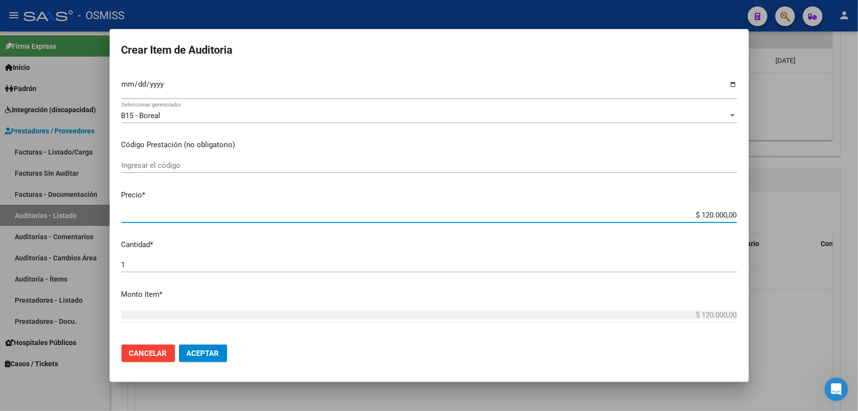
drag, startPoint x: 655, startPoint y: 216, endPoint x: 858, endPoint y: 211, distance: 203.3
click at [822, 212] on div "Crear Item de Auditoria 31056643 Nro Documento 27310566433 CUIL Afiliado Activo…" at bounding box center [429, 205] width 858 height 411
click at [211, 357] on span "Aceptar" at bounding box center [203, 353] width 32 height 9
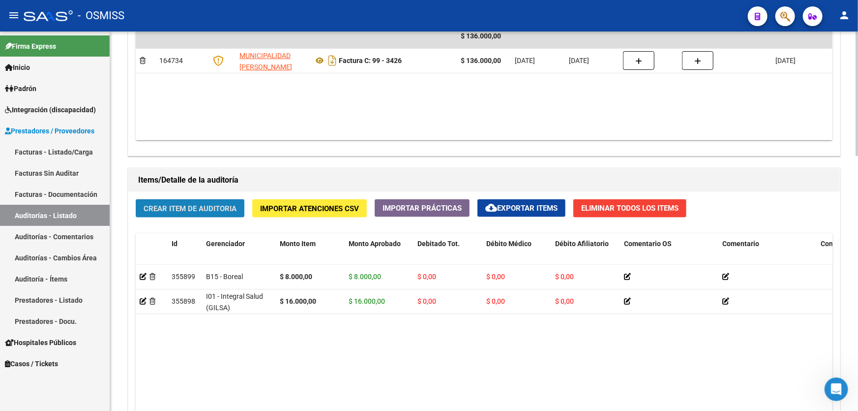
click at [189, 211] on span "Crear Item de Auditoria" at bounding box center [190, 208] width 93 height 9
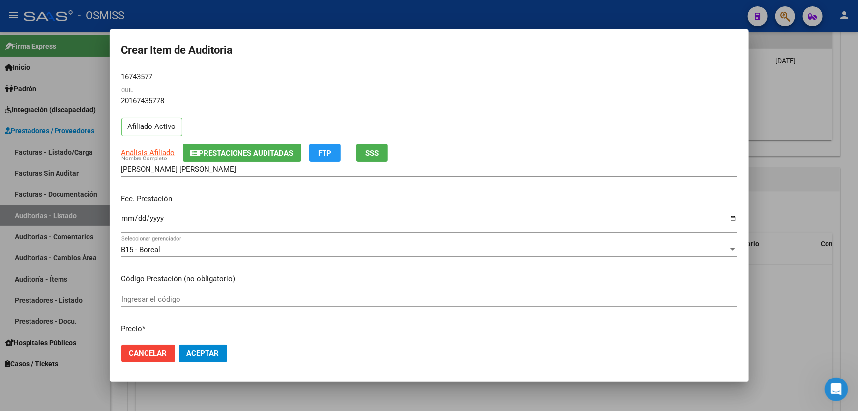
click at [128, 196] on p "Fec. Prestación" at bounding box center [430, 198] width 616 height 11
click at [124, 218] on input "Ingresar la fecha" at bounding box center [430, 222] width 616 height 16
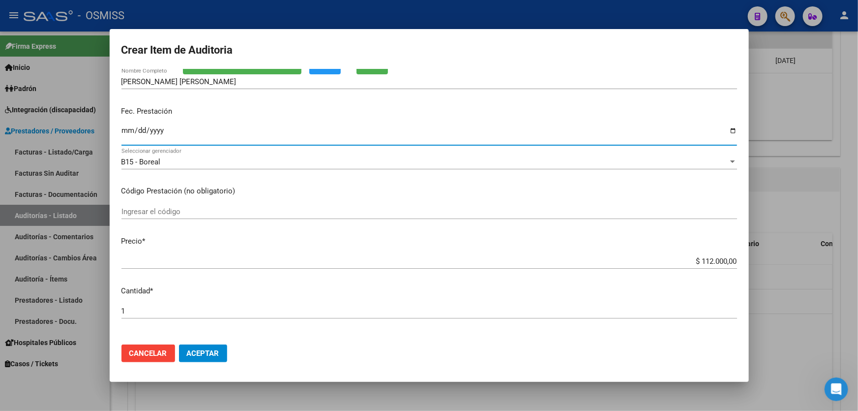
scroll to position [179, 0]
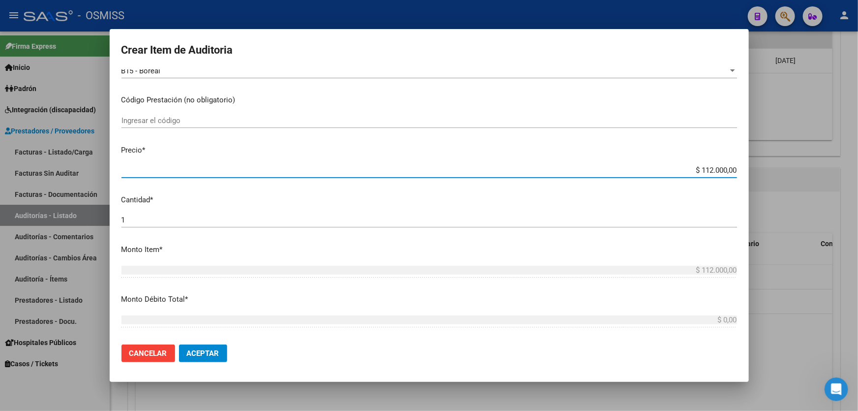
drag, startPoint x: 674, startPoint y: 167, endPoint x: 858, endPoint y: 136, distance: 187.1
click at [858, 136] on div "Crear Item de Auditoria 16743577 Nro Documento 20167435778 CUIL Afiliado Activo…" at bounding box center [429, 205] width 858 height 411
click at [214, 349] on span "Aceptar" at bounding box center [203, 353] width 32 height 9
